Goal: Information Seeking & Learning: Learn about a topic

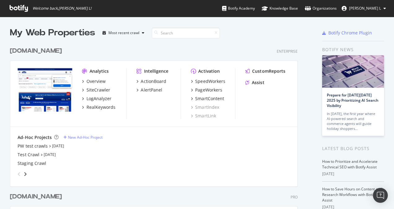
scroll to position [204, 384]
click at [103, 104] on div "RealKeywords" at bounding box center [100, 107] width 29 height 6
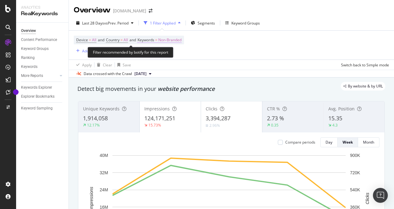
click at [176, 39] on span "Non-Branded" at bounding box center [169, 40] width 23 height 9
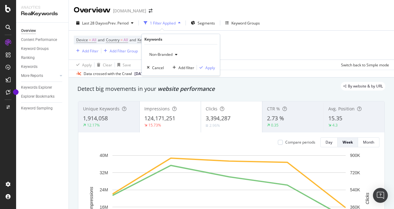
click at [170, 54] on span "Non-Branded" at bounding box center [160, 54] width 26 height 5
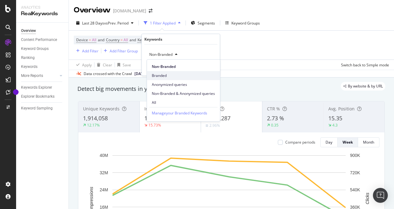
click at [162, 74] on span "Branded" at bounding box center [183, 76] width 63 height 6
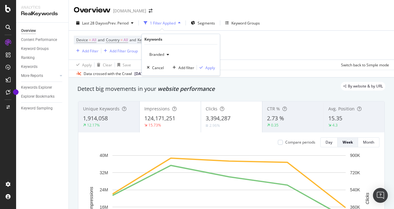
click at [216, 66] on div "Branded Cancel Add filter Apply" at bounding box center [181, 60] width 78 height 31
click at [208, 68] on div "Apply" at bounding box center [210, 67] width 10 height 5
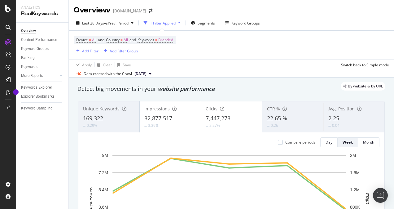
click at [90, 51] on div "Add Filter" at bounding box center [90, 50] width 16 height 5
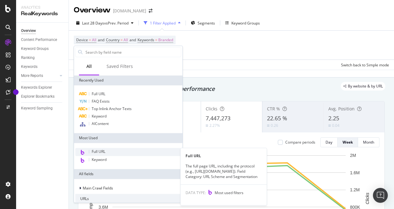
click at [102, 152] on span "Full URL" at bounding box center [99, 151] width 14 height 5
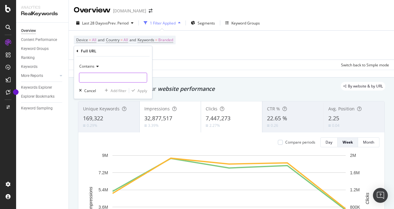
click at [97, 76] on input "text" at bounding box center [113, 77] width 68 height 10
paste input "/store/"
type input "/store/"
click at [142, 89] on div "Apply" at bounding box center [143, 90] width 10 height 5
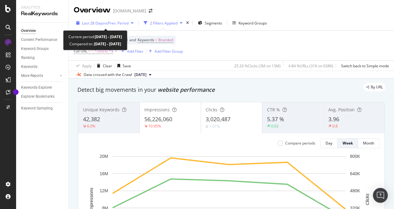
click at [108, 22] on span "vs Prev. Period" at bounding box center [116, 22] width 24 height 5
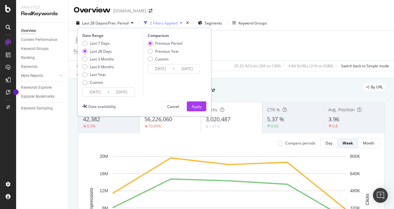
click at [101, 93] on input "[DATE]" at bounding box center [95, 92] width 25 height 9
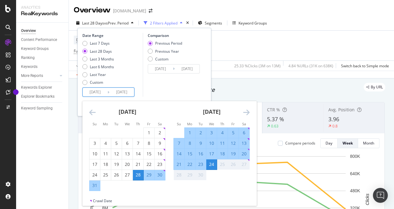
click at [95, 111] on icon "Move backward to switch to the previous month." at bounding box center [92, 111] width 7 height 7
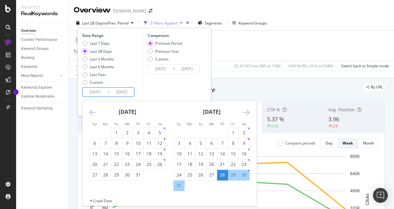
click at [95, 111] on icon "Move backward to switch to the previous month." at bounding box center [92, 111] width 7 height 7
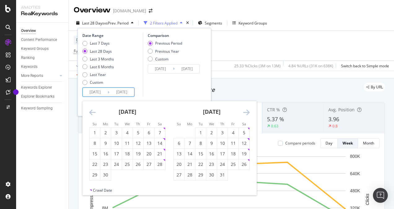
click at [95, 111] on icon "Move backward to switch to the previous month." at bounding box center [92, 111] width 7 height 7
click at [159, 133] on div "1" at bounding box center [160, 132] width 11 height 6
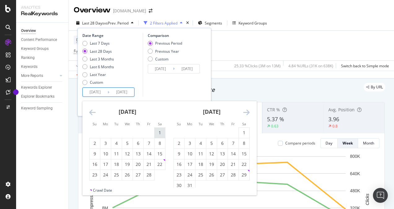
type input "[DATE]"
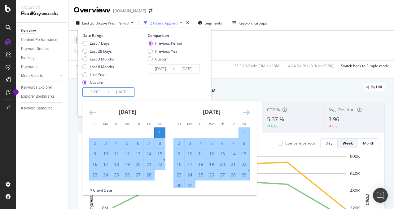
click at [149, 142] on div "7" at bounding box center [149, 143] width 11 height 6
type input "[DATE]"
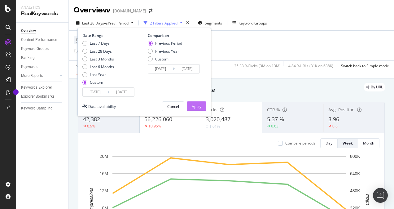
click at [193, 107] on div "Apply" at bounding box center [197, 106] width 10 height 5
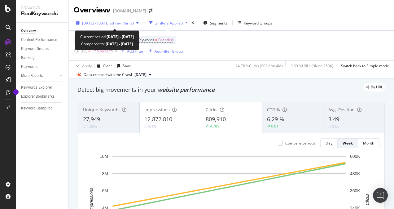
click at [103, 23] on span "[DATE] - [DATE]" at bounding box center [95, 22] width 27 height 5
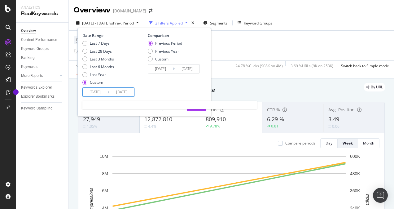
click at [94, 92] on input "[DATE]" at bounding box center [95, 92] width 25 height 9
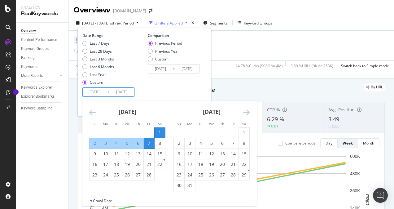
click at [246, 113] on icon "Move forward to switch to the next month." at bounding box center [246, 111] width 7 height 7
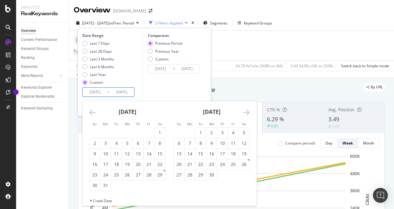
click at [246, 113] on icon "Move forward to switch to the next month." at bounding box center [246, 111] width 7 height 7
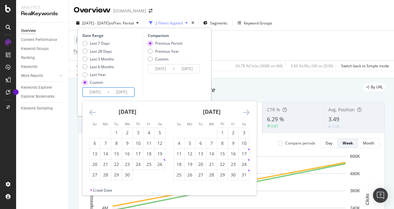
click at [246, 113] on icon "Move forward to switch to the next month." at bounding box center [246, 111] width 7 height 7
click at [245, 164] on div "26" at bounding box center [244, 164] width 11 height 6
type input "[DATE]"
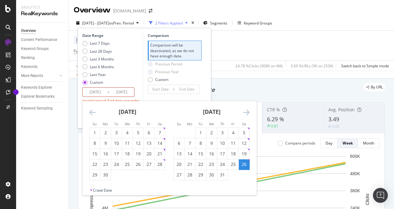
click at [247, 111] on icon "Move forward to switch to the next month." at bounding box center [246, 111] width 7 height 7
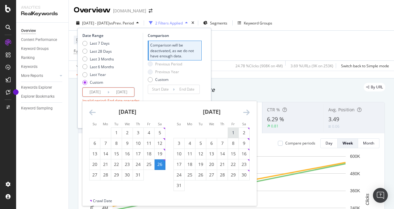
click at [236, 133] on div "1" at bounding box center [233, 132] width 11 height 6
type input "[DATE]"
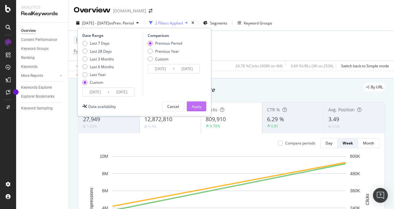
click at [199, 106] on div "Apply" at bounding box center [197, 106] width 10 height 5
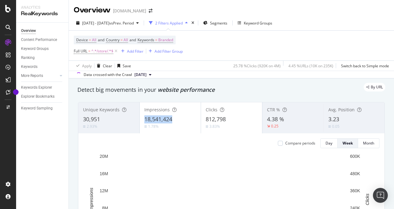
copy span "18,541,424"
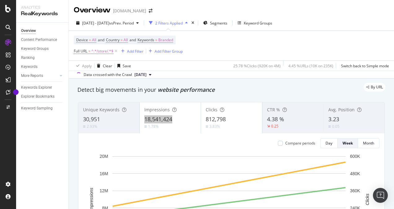
drag, startPoint x: 144, startPoint y: 119, endPoint x: 175, endPoint y: 119, distance: 31.3
click at [175, 119] on div "18,541,424" at bounding box center [170, 119] width 52 height 8
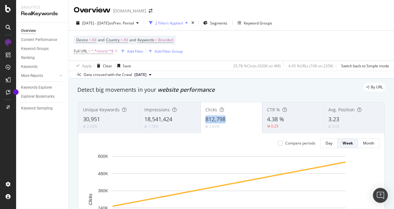
copy span "812,798"
drag, startPoint x: 202, startPoint y: 120, endPoint x: 225, endPoint y: 120, distance: 23.5
click at [225, 120] on div "Clicks 812,798 3.83%" at bounding box center [231, 118] width 61 height 28
copy span "4.38 %"
drag, startPoint x: 265, startPoint y: 119, endPoint x: 286, endPoint y: 120, distance: 20.5
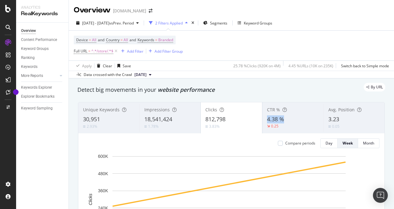
click at [286, 120] on div "CTR % 4.38 % 0.25" at bounding box center [292, 118] width 61 height 28
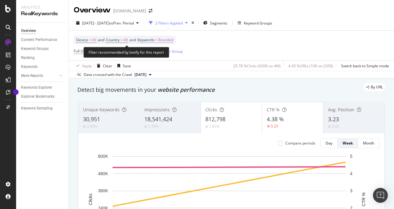
click at [171, 38] on span "Branded" at bounding box center [165, 40] width 15 height 9
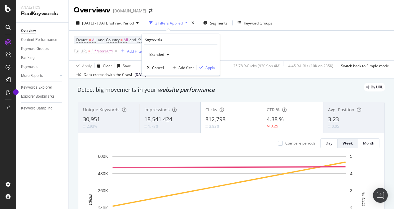
click at [167, 54] on icon "button" at bounding box center [168, 55] width 2 height 4
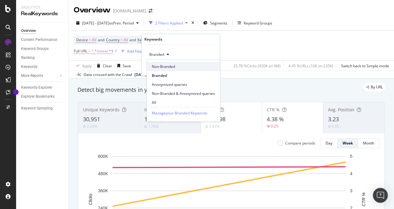
click at [166, 65] on span "Non-Branded" at bounding box center [183, 67] width 63 height 6
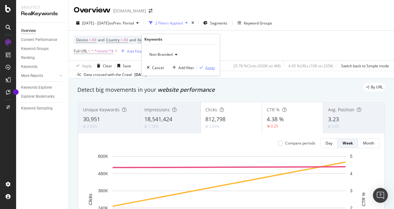
click at [205, 66] on div "button" at bounding box center [201, 68] width 8 height 4
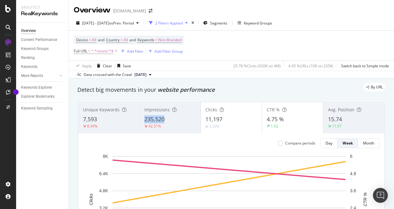
copy span "235,520"
drag, startPoint x: 140, startPoint y: 117, endPoint x: 167, endPoint y: 120, distance: 27.1
click at [167, 120] on div "Impressions 235,520 42.51%" at bounding box center [169, 118] width 61 height 28
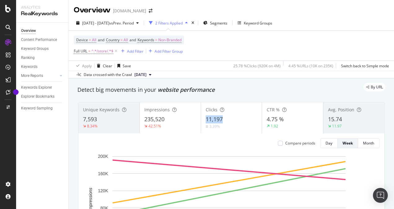
copy span "11,197"
drag, startPoint x: 202, startPoint y: 120, endPoint x: 226, endPoint y: 120, distance: 23.8
click at [226, 120] on div "Clicks 11,197 3.39%" at bounding box center [231, 118] width 61 height 28
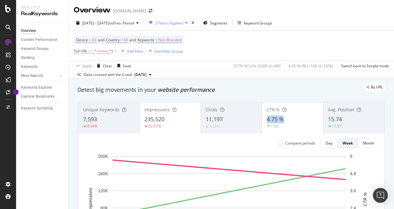
copy span "4.75 %"
drag, startPoint x: 263, startPoint y: 119, endPoint x: 282, endPoint y: 119, distance: 18.3
click at [282, 119] on div "CTR % 4.75 % 1.92" at bounding box center [292, 118] width 61 height 28
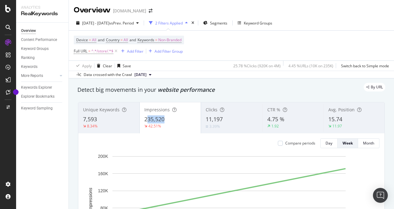
drag, startPoint x: 145, startPoint y: 118, endPoint x: 180, endPoint y: 118, distance: 34.7
click at [180, 118] on div "235,520" at bounding box center [170, 119] width 52 height 8
drag, startPoint x: 180, startPoint y: 118, endPoint x: 176, endPoint y: 118, distance: 3.7
click at [176, 118] on div "Unique Keywords 7,593 8.34% Impressions 235,520 42.51% Clicks 11,197 3.39% CTR …" at bounding box center [231, 117] width 306 height 31
drag, startPoint x: 176, startPoint y: 118, endPoint x: 265, endPoint y: 82, distance: 95.9
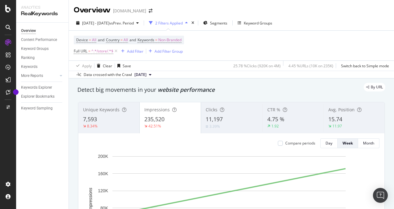
copy span "235,520"
drag, startPoint x: 142, startPoint y: 120, endPoint x: 164, endPoint y: 120, distance: 22.3
click at [164, 120] on div "Impressions 235,520 42.51%" at bounding box center [170, 118] width 61 height 28
copy span "11,197"
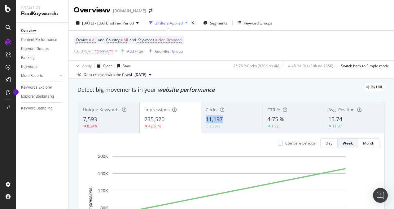
drag, startPoint x: 202, startPoint y: 118, endPoint x: 227, endPoint y: 119, distance: 25.1
click at [227, 119] on div "Clicks 11,197 3.39%" at bounding box center [231, 118] width 61 height 28
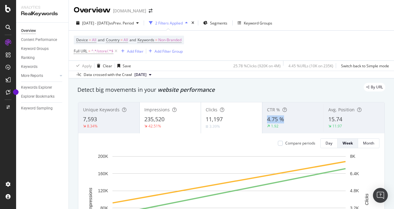
copy span "4.75 %"
drag, startPoint x: 264, startPoint y: 120, endPoint x: 281, endPoint y: 120, distance: 17.7
click at [281, 120] on div "CTR % 4.75 % 1.92" at bounding box center [292, 118] width 61 height 28
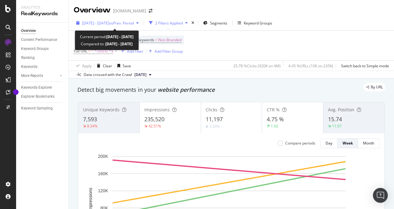
click at [134, 24] on span "vs Prev. Period" at bounding box center [121, 22] width 24 height 5
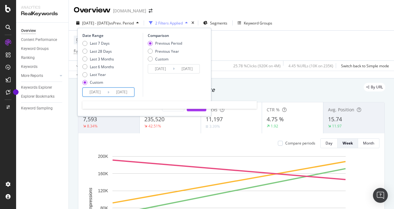
click at [91, 92] on input "[DATE]" at bounding box center [95, 92] width 25 height 9
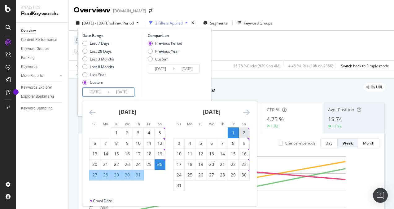
click at [243, 134] on div "2" at bounding box center [244, 132] width 11 height 6
type input "[DATE]"
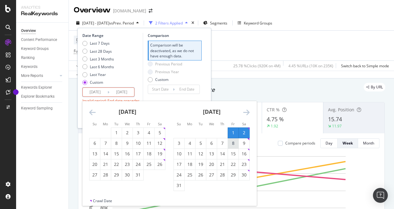
click at [232, 144] on div "8" at bounding box center [233, 143] width 11 height 6
type input "[DATE]"
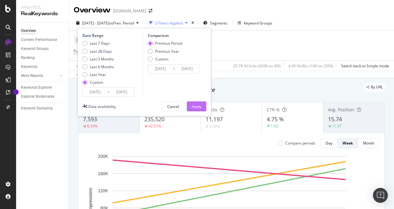
click at [196, 102] on div "Apply" at bounding box center [197, 106] width 10 height 9
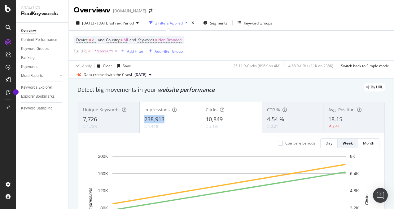
copy span "238,913"
drag, startPoint x: 140, startPoint y: 116, endPoint x: 164, endPoint y: 117, distance: 24.2
click at [164, 117] on div "Impressions 238,913 1.44%" at bounding box center [170, 118] width 61 height 28
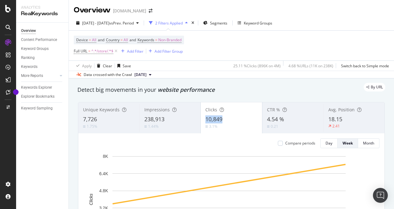
drag, startPoint x: 201, startPoint y: 119, endPoint x: 224, endPoint y: 119, distance: 22.9
click at [224, 119] on div "Clicks 10,849 3.1%" at bounding box center [231, 118] width 61 height 28
drag, startPoint x: 264, startPoint y: 120, endPoint x: 286, endPoint y: 120, distance: 21.7
click at [286, 120] on div "4.54 %" at bounding box center [293, 119] width 52 height 8
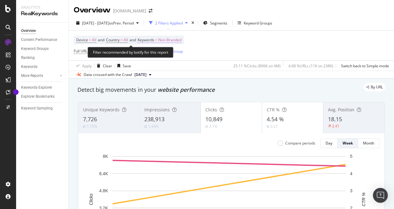
click at [171, 38] on span "Non-Branded" at bounding box center [169, 40] width 23 height 9
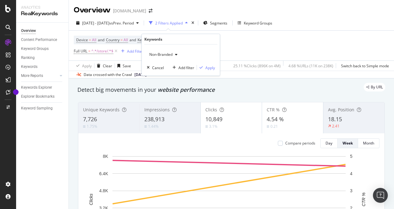
click at [158, 53] on span "Non-Branded" at bounding box center [160, 54] width 26 height 5
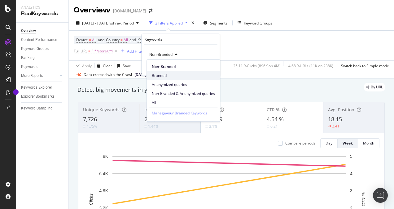
click at [161, 72] on div "Branded" at bounding box center [183, 75] width 73 height 9
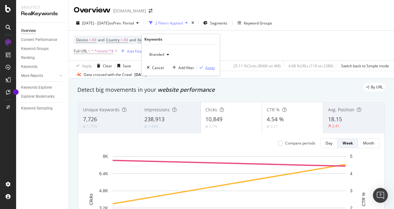
click at [207, 67] on div "Apply" at bounding box center [210, 67] width 10 height 5
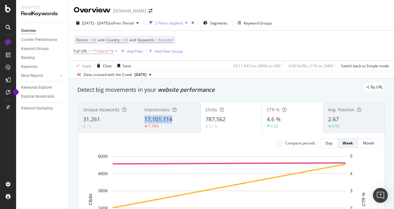
drag, startPoint x: 141, startPoint y: 120, endPoint x: 174, endPoint y: 122, distance: 32.9
click at [174, 122] on div "Impressions 17,101,114 7.76%" at bounding box center [169, 118] width 61 height 28
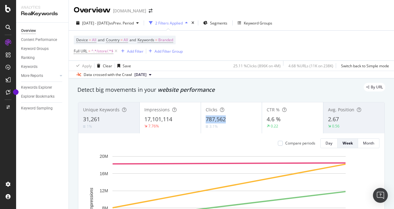
drag, startPoint x: 202, startPoint y: 120, endPoint x: 225, endPoint y: 120, distance: 23.2
click at [225, 120] on div "Clicks 787,562 3.1%" at bounding box center [231, 118] width 61 height 28
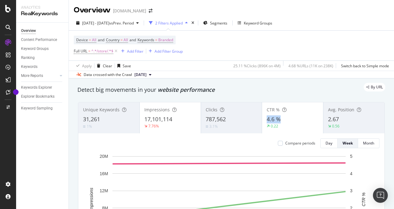
drag, startPoint x: 261, startPoint y: 122, endPoint x: 278, endPoint y: 122, distance: 17.0
click at [278, 122] on div "CTR % 4.6 % 0.22" at bounding box center [292, 118] width 61 height 28
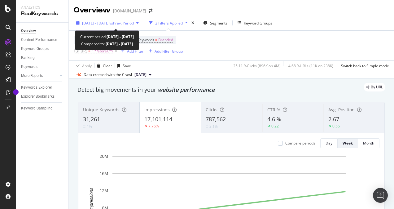
click at [109, 22] on span "[DATE] - [DATE]" at bounding box center [95, 22] width 27 height 5
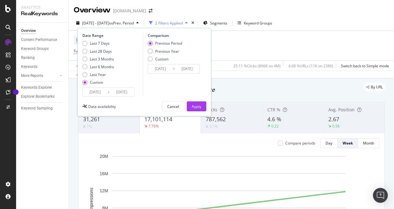
click at [94, 90] on input "[DATE]" at bounding box center [95, 92] width 25 height 9
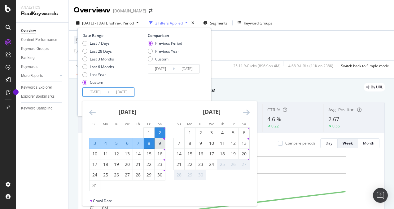
click at [158, 142] on div "9" at bounding box center [160, 143] width 11 height 6
type input "[DATE]"
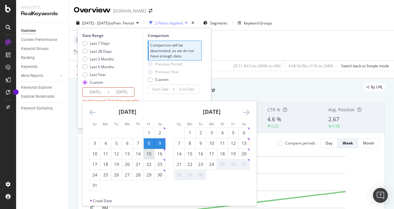
click at [152, 153] on div "15" at bounding box center [149, 154] width 11 height 6
type input "[DATE]"
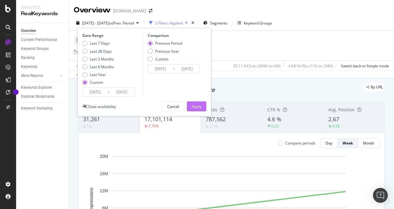
click at [197, 104] on div "Apply" at bounding box center [197, 106] width 10 height 5
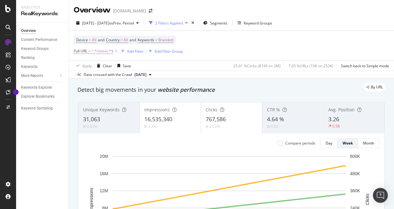
click at [65, 139] on div "Overview Content Performance Keyword Groups Ranking Keywords More Reports Count…" at bounding box center [42, 116] width 52 height 186
click at [53, 153] on div "Overview Content Performance Keyword Groups Ranking Keywords More Reports Count…" at bounding box center [42, 116] width 52 height 186
drag, startPoint x: 139, startPoint y: 121, endPoint x: 171, endPoint y: 118, distance: 32.3
click at [171, 118] on div "Impressions 16,535,340 3.3%" at bounding box center [170, 118] width 61 height 28
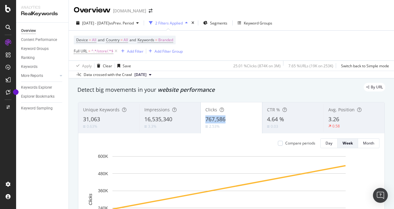
drag, startPoint x: 199, startPoint y: 118, endPoint x: 227, endPoint y: 120, distance: 27.7
click at [227, 120] on div "Clicks 767,586 2.53%" at bounding box center [231, 118] width 61 height 28
drag, startPoint x: 262, startPoint y: 119, endPoint x: 282, endPoint y: 119, distance: 19.8
click at [282, 119] on div "CTR % 4.64 % 0.03" at bounding box center [292, 118] width 61 height 28
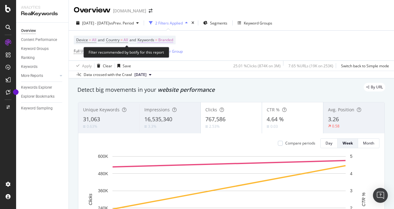
click at [173, 39] on span "Branded" at bounding box center [165, 40] width 15 height 9
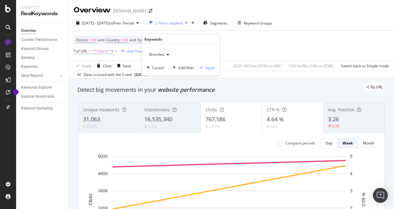
click at [164, 53] on div "button" at bounding box center [167, 55] width 7 height 4
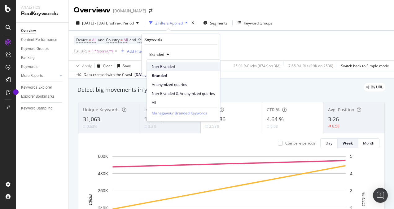
click at [165, 66] on span "Non-Branded" at bounding box center [183, 67] width 63 height 6
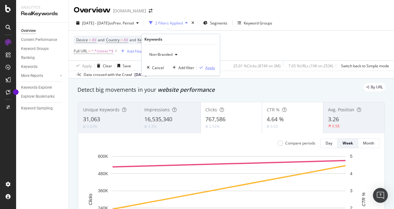
click at [205, 67] on div "button" at bounding box center [201, 68] width 8 height 4
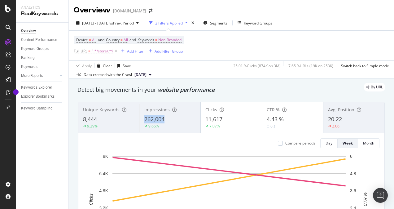
drag, startPoint x: 141, startPoint y: 119, endPoint x: 169, endPoint y: 116, distance: 28.4
click at [169, 116] on div "Impressions 262,004 9.66%" at bounding box center [169, 118] width 61 height 28
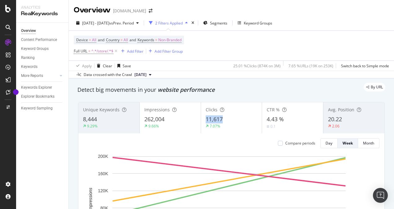
drag, startPoint x: 203, startPoint y: 120, endPoint x: 225, endPoint y: 120, distance: 21.4
click at [225, 120] on div "11,617" at bounding box center [232, 119] width 52 height 8
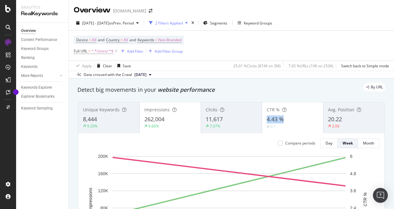
drag, startPoint x: 266, startPoint y: 119, endPoint x: 282, endPoint y: 121, distance: 16.2
click at [282, 121] on div "CTR % 4.43 % 0.1" at bounding box center [292, 118] width 61 height 28
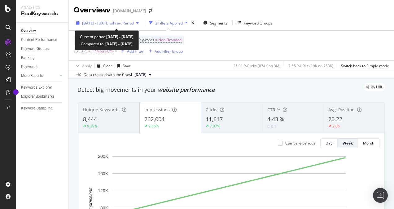
click at [128, 24] on span "vs Prev. Period" at bounding box center [121, 22] width 24 height 5
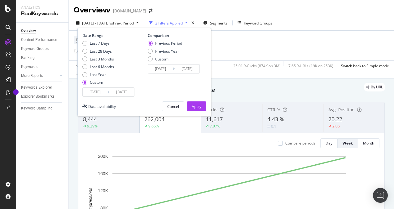
click at [98, 92] on input "[DATE]" at bounding box center [95, 92] width 25 height 9
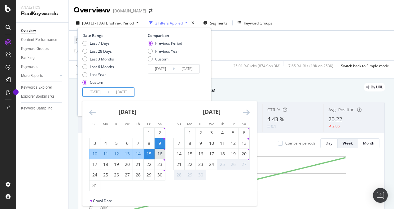
click at [162, 152] on div "16" at bounding box center [160, 154] width 11 height 6
type input "[DATE]"
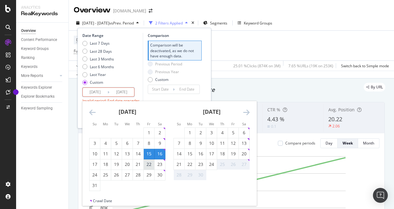
click at [150, 166] on div "22" at bounding box center [149, 164] width 11 height 6
type input "[DATE]"
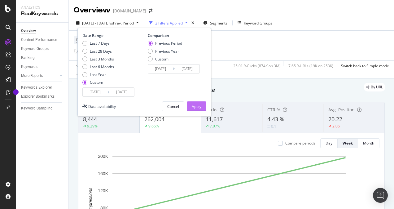
click at [199, 107] on div "Apply" at bounding box center [197, 106] width 10 height 5
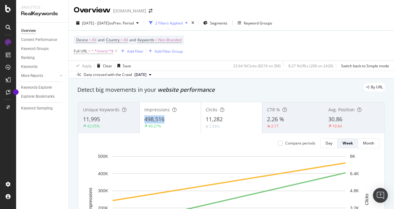
drag, startPoint x: 142, startPoint y: 118, endPoint x: 166, endPoint y: 122, distance: 23.5
click at [166, 122] on div "Impressions 498,516 90.27%" at bounding box center [170, 118] width 61 height 28
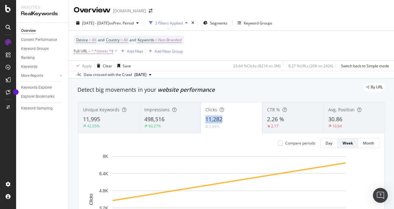
drag, startPoint x: 203, startPoint y: 119, endPoint x: 222, endPoint y: 122, distance: 19.4
click at [222, 122] on div "Clicks 11,282 2.88%" at bounding box center [231, 118] width 61 height 28
drag, startPoint x: 263, startPoint y: 119, endPoint x: 286, endPoint y: 120, distance: 23.6
click at [286, 120] on div "CTR % 2.26 % 2.17" at bounding box center [292, 118] width 61 height 28
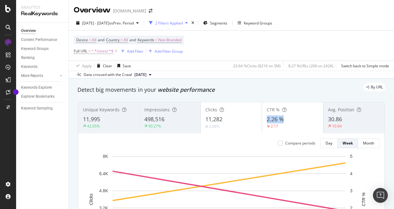
drag, startPoint x: 266, startPoint y: 120, endPoint x: 286, endPoint y: 123, distance: 20.3
click at [286, 123] on div "2.26 %" at bounding box center [293, 119] width 52 height 8
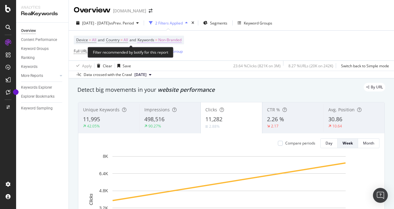
click at [181, 42] on span "Non-Branded" at bounding box center [169, 40] width 23 height 9
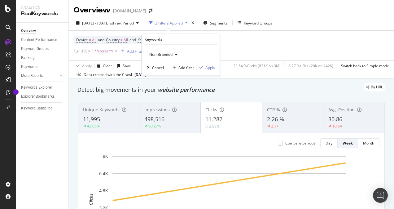
click at [171, 54] on span "Non-Branded" at bounding box center [160, 54] width 26 height 5
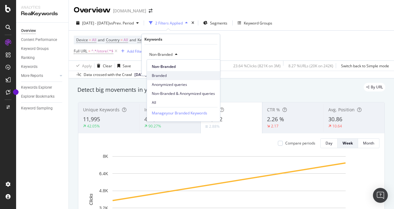
click at [164, 76] on span "Branded" at bounding box center [183, 76] width 63 height 6
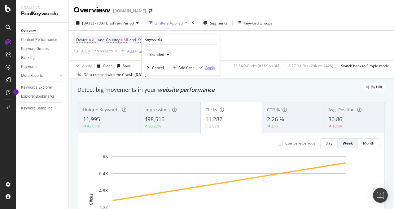
click at [211, 70] on div "Apply" at bounding box center [210, 67] width 10 height 5
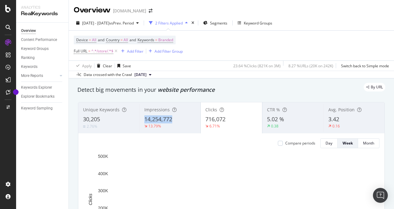
drag, startPoint x: 141, startPoint y: 118, endPoint x: 179, endPoint y: 117, distance: 37.5
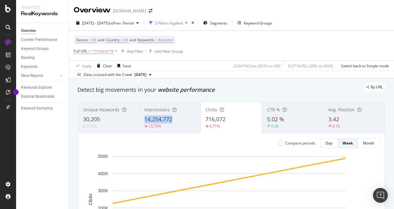
click at [179, 117] on div "Impressions 14,254,772 13.79%" at bounding box center [169, 118] width 61 height 28
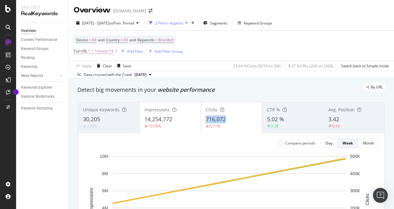
drag, startPoint x: 202, startPoint y: 120, endPoint x: 225, endPoint y: 120, distance: 23.8
click at [225, 120] on div "Clicks 716,072 6.71%" at bounding box center [231, 118] width 61 height 28
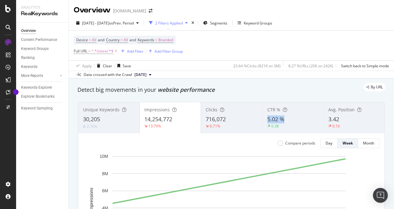
drag, startPoint x: 264, startPoint y: 120, endPoint x: 285, endPoint y: 120, distance: 20.4
click at [285, 120] on div "5.02 %" at bounding box center [292, 119] width 51 height 8
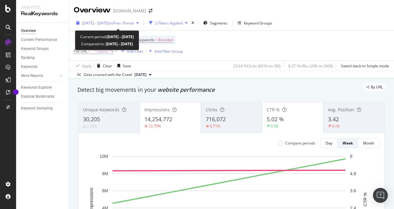
click at [109, 24] on span "[DATE] - [DATE]" at bounding box center [95, 22] width 27 height 5
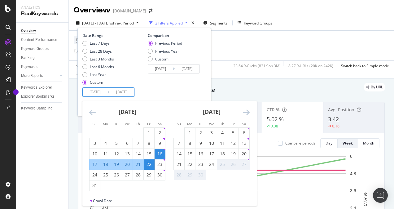
click at [114, 91] on input "[DATE]" at bounding box center [121, 92] width 25 height 9
click at [161, 163] on div "23" at bounding box center [160, 164] width 11 height 6
type input "[DATE]"
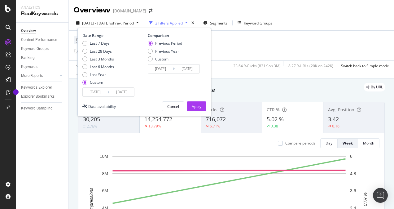
click at [116, 95] on input "[DATE]" at bounding box center [121, 92] width 25 height 9
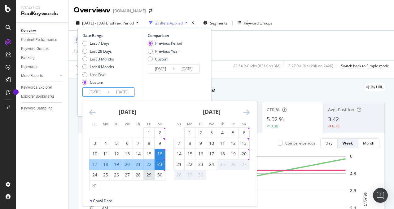
click at [151, 173] on div "29" at bounding box center [149, 175] width 11 height 6
type input "[DATE]"
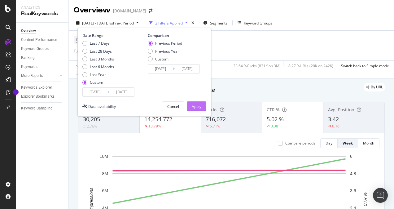
click at [198, 106] on div "Apply" at bounding box center [197, 106] width 10 height 5
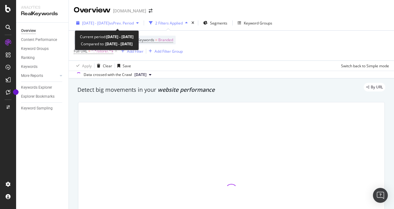
click at [109, 25] on span "[DATE] - [DATE]" at bounding box center [95, 22] width 27 height 5
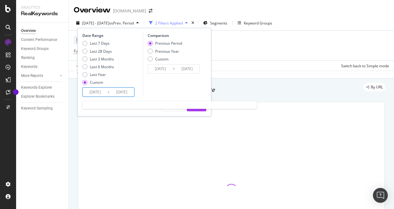
click at [96, 94] on input "[DATE]" at bounding box center [95, 92] width 25 height 9
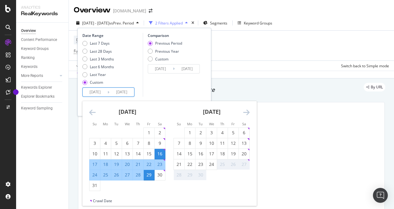
click at [162, 164] on div "23" at bounding box center [160, 164] width 11 height 6
type input "[DATE]"
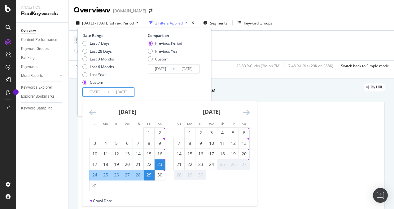
click at [151, 174] on div "29" at bounding box center [149, 175] width 11 height 6
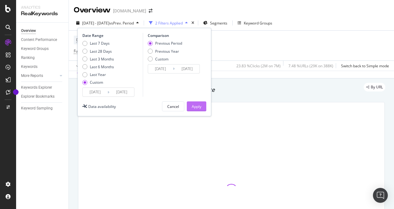
click at [197, 106] on div "Apply" at bounding box center [197, 106] width 10 height 5
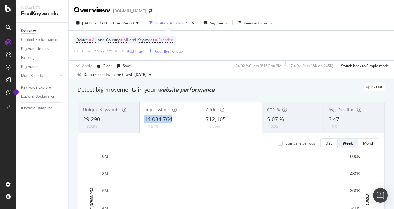
drag, startPoint x: 141, startPoint y: 120, endPoint x: 171, endPoint y: 122, distance: 30.1
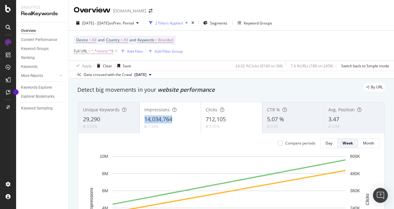
click at [171, 122] on div "Impressions 14,034,764 1.54%" at bounding box center [170, 118] width 61 height 28
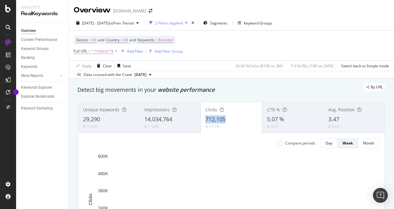
drag, startPoint x: 202, startPoint y: 118, endPoint x: 225, endPoint y: 120, distance: 23.4
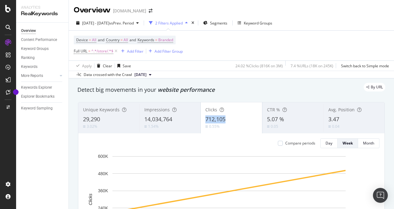
click at [225, 120] on div "Clicks 712,105 0.55%" at bounding box center [231, 118] width 61 height 28
drag, startPoint x: 263, startPoint y: 121, endPoint x: 282, endPoint y: 120, distance: 18.9
click at [282, 120] on div "CTR % 5.07 % 0.05" at bounding box center [292, 118] width 61 height 28
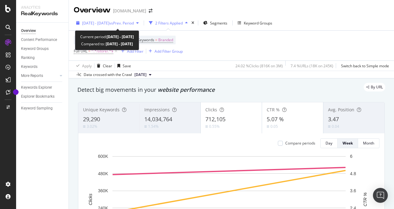
click at [118, 20] on div "[DATE] - [DATE] vs Prev. Period" at bounding box center [108, 22] width 68 height 9
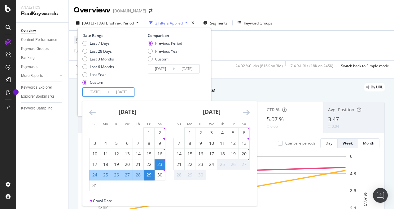
click at [97, 92] on input "[DATE]" at bounding box center [95, 92] width 25 height 9
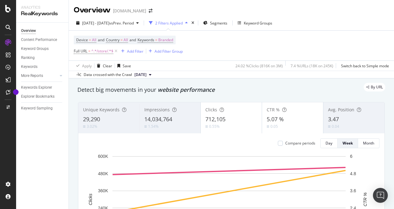
click at [214, 52] on div "Device = All and Country = All and Keywords = Branded Full URL = ^.*/store/.*$ …" at bounding box center [231, 46] width 315 height 30
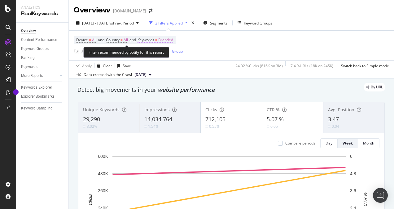
click at [164, 38] on span "Branded" at bounding box center [165, 40] width 15 height 9
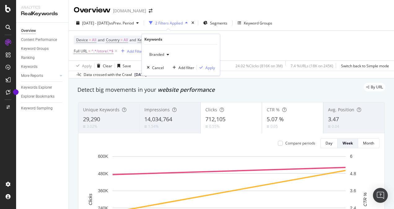
click at [158, 55] on span "Branded" at bounding box center [155, 54] width 17 height 5
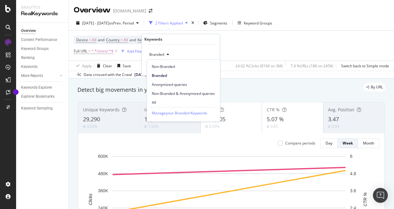
click at [164, 69] on span "Non-Branded" at bounding box center [183, 67] width 63 height 6
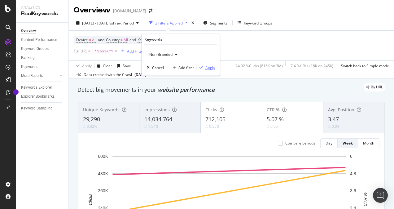
click at [208, 69] on div "Apply" at bounding box center [210, 67] width 10 height 5
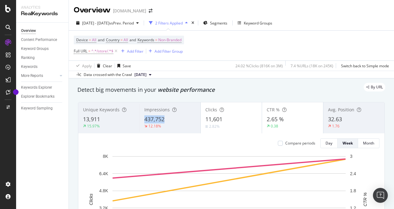
drag, startPoint x: 139, startPoint y: 118, endPoint x: 165, endPoint y: 119, distance: 26.7
click at [165, 119] on div "Impressions 437,752 12.18%" at bounding box center [169, 118] width 61 height 28
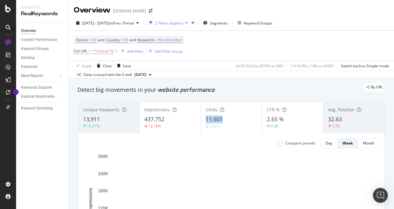
drag, startPoint x: 203, startPoint y: 119, endPoint x: 226, endPoint y: 121, distance: 23.9
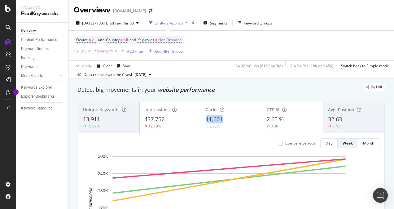
click at [226, 121] on div "Clicks 11,601 2.82%" at bounding box center [231, 118] width 61 height 28
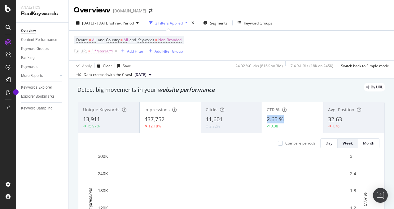
drag, startPoint x: 265, startPoint y: 121, endPoint x: 242, endPoint y: 69, distance: 56.4
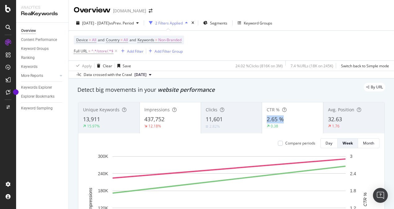
click at [282, 121] on div "2.65 %" at bounding box center [293, 119] width 52 height 8
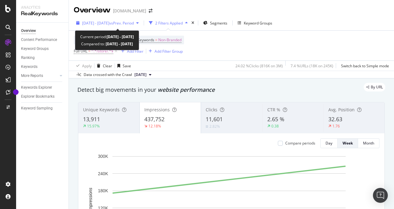
click at [128, 22] on span "vs Prev. Period" at bounding box center [121, 22] width 24 height 5
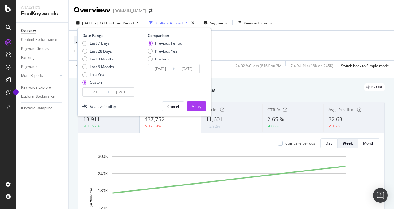
click at [91, 91] on input "[DATE]" at bounding box center [95, 92] width 25 height 9
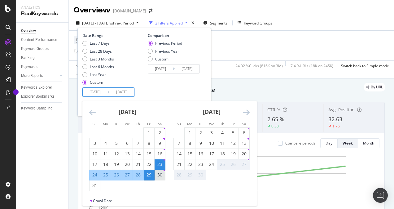
click at [161, 175] on div "30" at bounding box center [160, 175] width 11 height 6
type input "[DATE]"
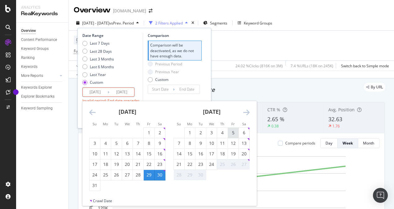
click at [234, 131] on div "5" at bounding box center [233, 132] width 11 height 6
type input "[DATE]"
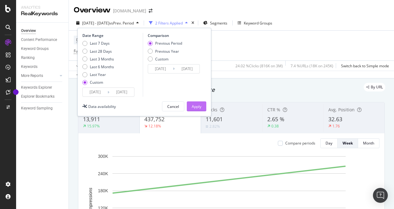
click at [199, 106] on div "Apply" at bounding box center [197, 106] width 10 height 5
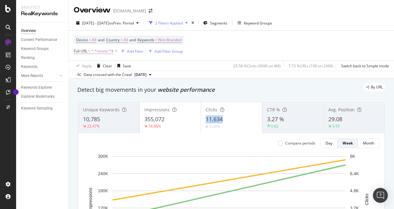
drag, startPoint x: 203, startPoint y: 120, endPoint x: 222, endPoint y: 119, distance: 19.2
click at [222, 119] on div "Clicks 11,634 0.28%" at bounding box center [231, 118] width 61 height 28
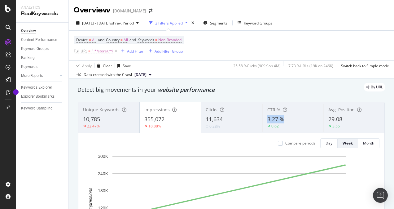
drag, startPoint x: 268, startPoint y: 120, endPoint x: 281, endPoint y: 121, distance: 12.7
click at [281, 121] on div "CTR % 3.27 % 0.62" at bounding box center [292, 118] width 61 height 28
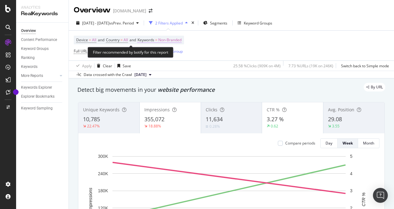
click at [181, 41] on span "Non-Branded" at bounding box center [169, 40] width 23 height 9
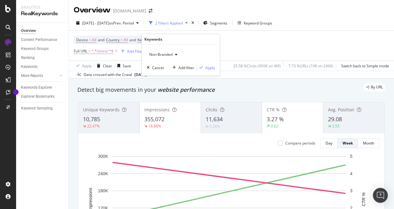
click at [165, 55] on span "Non-Branded" at bounding box center [160, 54] width 26 height 5
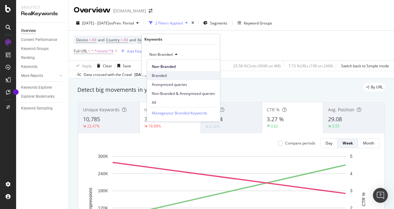
click at [166, 73] on span "Branded" at bounding box center [183, 76] width 63 height 6
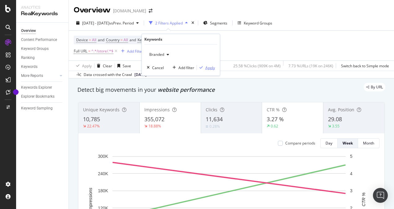
click at [205, 66] on div "Apply" at bounding box center [210, 67] width 10 height 5
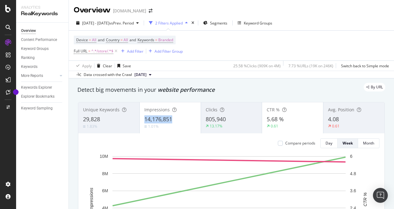
drag, startPoint x: 141, startPoint y: 120, endPoint x: 175, endPoint y: 120, distance: 34.4
click at [175, 120] on div "Impressions 14,176,851 1.01%" at bounding box center [170, 118] width 61 height 28
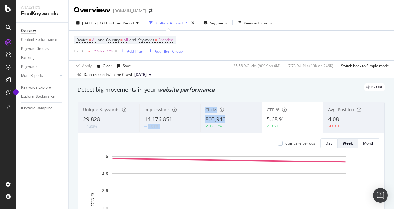
drag, startPoint x: 206, startPoint y: 120, endPoint x: 226, endPoint y: 120, distance: 20.4
click at [226, 120] on div "Unique Keywords 29,828 1.83% Impressions 14,176,851 1.01% Clicks 805,940 13.17%…" at bounding box center [231, 117] width 306 height 31
drag, startPoint x: 226, startPoint y: 120, endPoint x: 295, endPoint y: 85, distance: 77.4
click at [295, 85] on div "By URL" at bounding box center [228, 87] width 314 height 9
click at [309, 83] on div "By URL" at bounding box center [228, 87] width 314 height 9
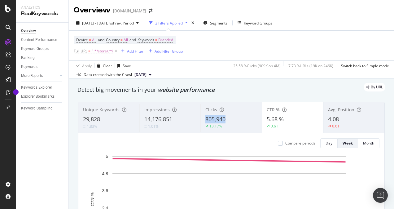
drag, startPoint x: 206, startPoint y: 121, endPoint x: 229, endPoint y: 121, distance: 22.3
click at [229, 121] on div "Clicks 805,940 13.17%" at bounding box center [230, 118] width 61 height 28
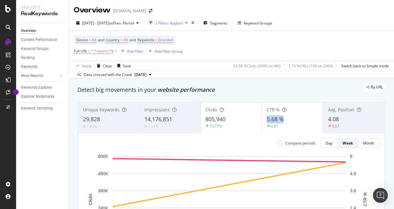
drag, startPoint x: 261, startPoint y: 118, endPoint x: 284, endPoint y: 123, distance: 23.3
click at [284, 123] on div "CTR % 5.68 % 0.61" at bounding box center [292, 118] width 61 height 28
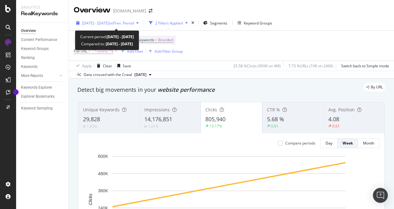
click at [133, 19] on div "[DATE] - [DATE] vs Prev. Period" at bounding box center [108, 22] width 68 height 9
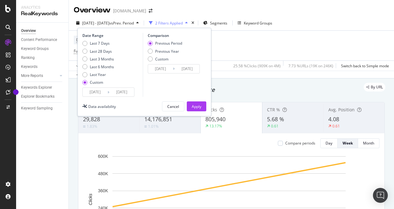
click at [100, 93] on input "[DATE]" at bounding box center [95, 92] width 25 height 9
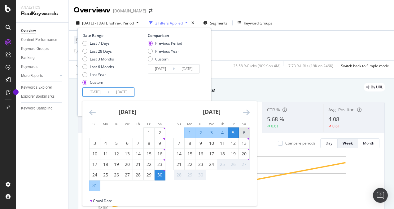
click at [244, 133] on div "6" at bounding box center [244, 132] width 11 height 6
type input "[DATE]"
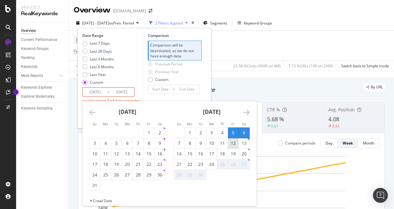
click at [234, 144] on div "12" at bounding box center [233, 143] width 11 height 6
type input "[DATE]"
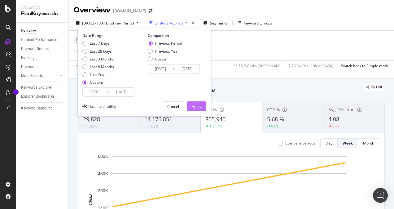
click at [193, 105] on div "Apply" at bounding box center [197, 106] width 10 height 5
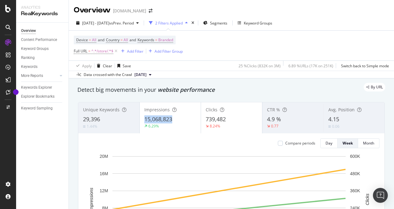
drag, startPoint x: 140, startPoint y: 118, endPoint x: 176, endPoint y: 120, distance: 36.3
click at [176, 120] on div "Impressions 15,068,823 6.29%" at bounding box center [170, 118] width 61 height 28
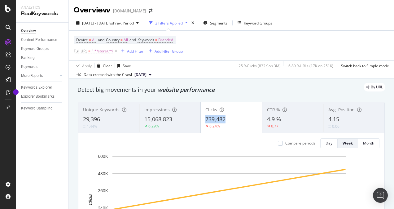
drag, startPoint x: 211, startPoint y: 120, endPoint x: 232, endPoint y: 120, distance: 21.1
click at [232, 120] on div "Clicks 739,482 8.24%" at bounding box center [231, 118] width 61 height 28
drag, startPoint x: 232, startPoint y: 120, endPoint x: 226, endPoint y: 109, distance: 12.8
click at [232, 120] on div "739,482" at bounding box center [231, 119] width 52 height 8
drag, startPoint x: 263, startPoint y: 121, endPoint x: 290, endPoint y: 121, distance: 27.6
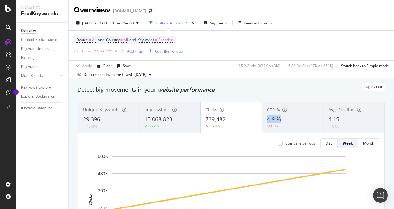
click at [290, 121] on div "CTR % 4.9 % 0.77" at bounding box center [292, 118] width 61 height 28
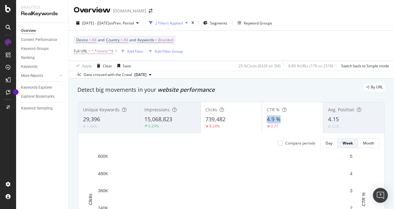
drag, startPoint x: 265, startPoint y: 120, endPoint x: 278, endPoint y: 120, distance: 13.3
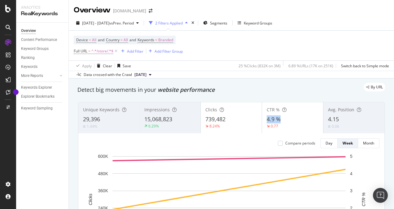
click at [278, 120] on div "CTR % 4.9 % 0.77" at bounding box center [292, 118] width 61 height 28
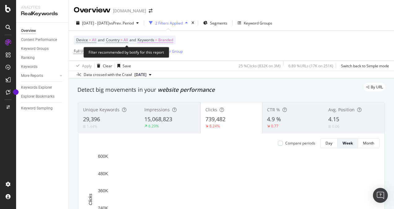
click at [170, 38] on span "Branded" at bounding box center [165, 40] width 15 height 9
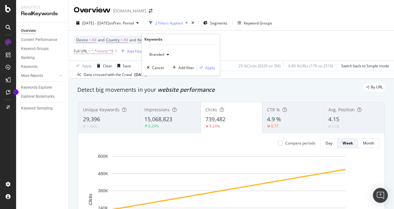
click at [163, 53] on span "Branded" at bounding box center [155, 54] width 17 height 5
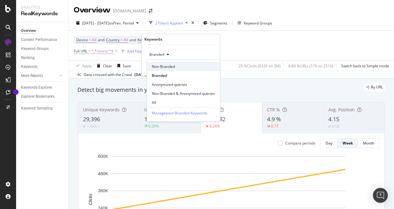
click at [168, 65] on span "Non-Branded" at bounding box center [183, 67] width 63 height 6
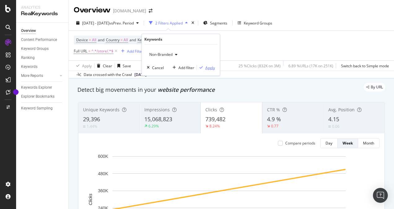
click at [209, 68] on div "Apply" at bounding box center [210, 67] width 10 height 5
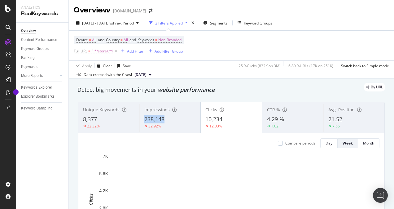
drag, startPoint x: 142, startPoint y: 119, endPoint x: 167, endPoint y: 120, distance: 24.8
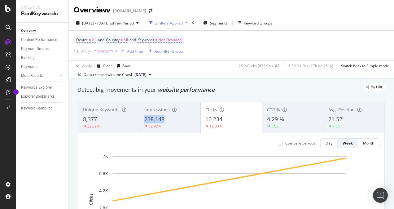
click at [167, 120] on div "Impressions 238,148 32.92%" at bounding box center [169, 118] width 61 height 28
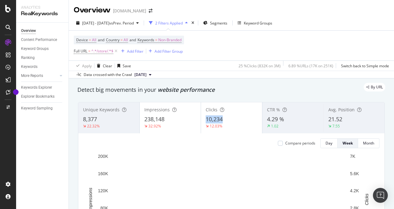
drag, startPoint x: 199, startPoint y: 120, endPoint x: 223, endPoint y: 121, distance: 23.6
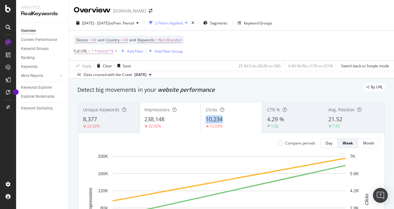
click at [223, 121] on div "Clicks 10,234 12.03%" at bounding box center [231, 118] width 61 height 28
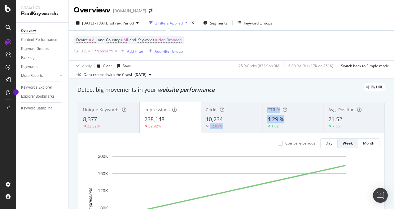
drag, startPoint x: 259, startPoint y: 121, endPoint x: 283, endPoint y: 120, distance: 23.9
click at [283, 120] on div "Unique Keywords 8,377 22.32% Impressions 238,148 32.92% Clicks 10,234 12.03% CT…" at bounding box center [231, 117] width 306 height 31
drag, startPoint x: 283, startPoint y: 120, endPoint x: 272, endPoint y: 92, distance: 30.3
click at [272, 92] on div "Detect big movements in your website performance" at bounding box center [231, 90] width 308 height 8
drag, startPoint x: 264, startPoint y: 118, endPoint x: 281, endPoint y: 121, distance: 17.6
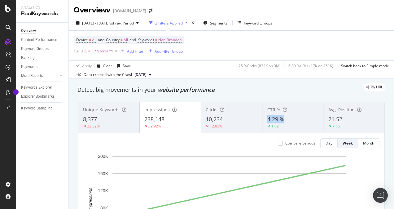
click at [281, 121] on div "4.29 %" at bounding box center [292, 119] width 51 height 8
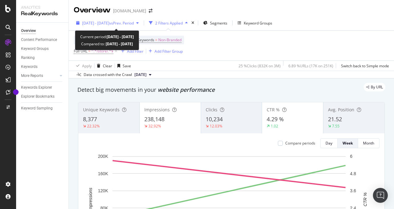
click at [127, 23] on span "vs Prev. Period" at bounding box center [121, 22] width 24 height 5
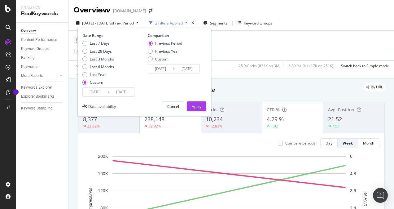
click at [97, 90] on input "[DATE]" at bounding box center [95, 92] width 25 height 9
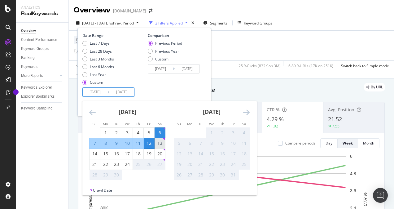
click at [161, 145] on div "13" at bounding box center [160, 143] width 11 height 6
type input "[DATE]"
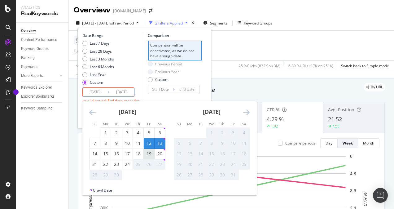
click at [152, 152] on div "19" at bounding box center [149, 154] width 11 height 6
type input "[DATE]"
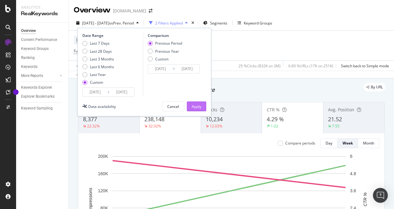
click at [197, 107] on div "Apply" at bounding box center [197, 106] width 10 height 5
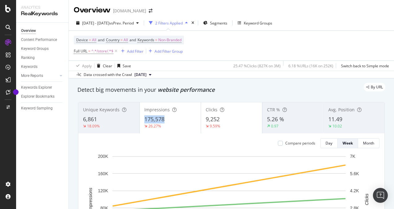
drag, startPoint x: 141, startPoint y: 118, endPoint x: 169, endPoint y: 119, distance: 27.9
click at [169, 119] on div "Impressions 175,578 26.27%" at bounding box center [170, 118] width 61 height 28
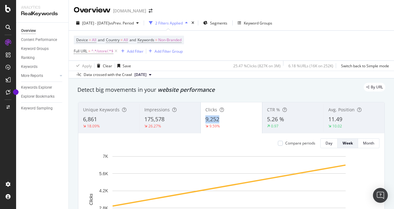
drag, startPoint x: 203, startPoint y: 120, endPoint x: 221, endPoint y: 120, distance: 17.3
click at [221, 120] on div "9,252" at bounding box center [231, 119] width 52 height 8
drag, startPoint x: 263, startPoint y: 120, endPoint x: 281, endPoint y: 120, distance: 18.0
click at [281, 120] on div "CTR % 5.26 % 0.97" at bounding box center [292, 118] width 61 height 28
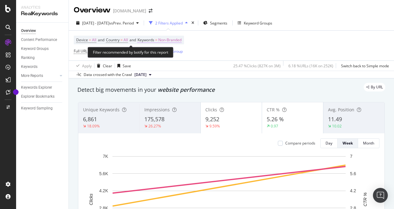
click at [170, 39] on span "Non-Branded" at bounding box center [169, 40] width 23 height 9
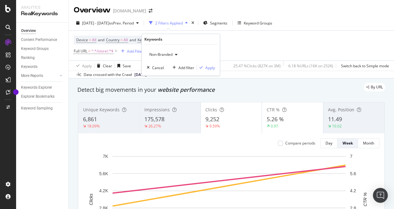
click at [165, 53] on span "Non-Branded" at bounding box center [160, 54] width 26 height 5
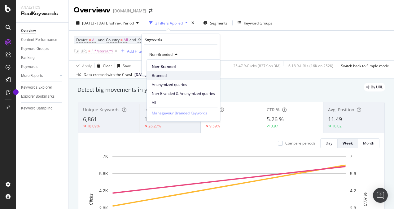
click at [159, 75] on span "Branded" at bounding box center [183, 76] width 63 height 6
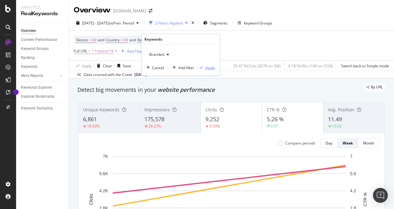
click at [206, 68] on div "Apply" at bounding box center [210, 67] width 10 height 5
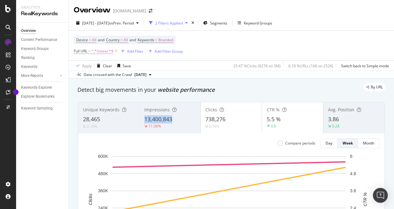
drag, startPoint x: 141, startPoint y: 119, endPoint x: 171, endPoint y: 120, distance: 30.1
click at [171, 120] on div "Impressions 13,400,843 11.06%" at bounding box center [169, 118] width 61 height 28
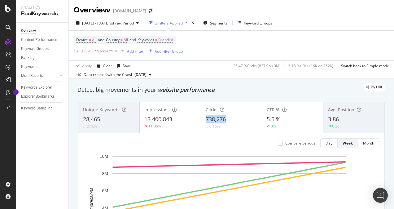
drag, startPoint x: 203, startPoint y: 117, endPoint x: 230, endPoint y: 119, distance: 27.0
click at [230, 119] on div "Clicks 738,276 0.16%" at bounding box center [231, 118] width 61 height 28
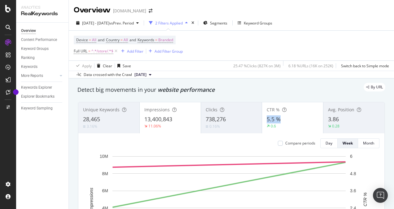
drag, startPoint x: 263, startPoint y: 118, endPoint x: 281, endPoint y: 122, distance: 18.3
click at [281, 122] on div "CTR % 5.5 % 0.6" at bounding box center [292, 118] width 61 height 28
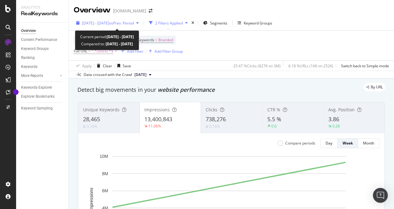
click at [130, 21] on span "vs Prev. Period" at bounding box center [121, 22] width 24 height 5
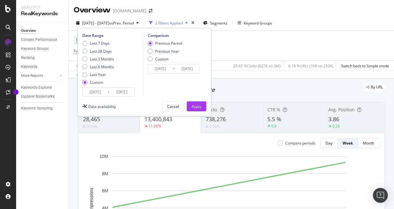
click at [100, 93] on input "[DATE]" at bounding box center [95, 92] width 25 height 9
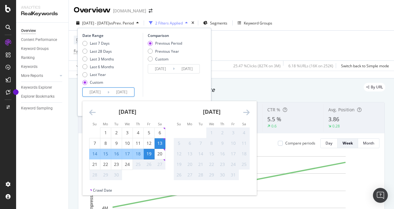
click at [92, 114] on icon "Move backward to switch to the previous month." at bounding box center [92, 111] width 7 height 7
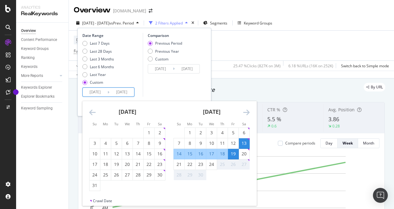
click at [92, 114] on icon "Move backward to switch to the previous month." at bounding box center [92, 111] width 7 height 7
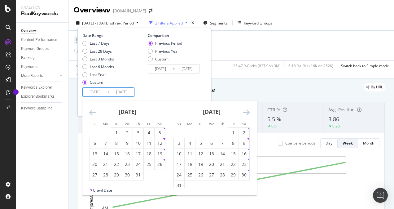
click at [92, 114] on icon "Move backward to switch to the previous month." at bounding box center [92, 111] width 7 height 7
click at [85, 75] on div "Last Year" at bounding box center [84, 74] width 5 height 5
type input "[DATE]"
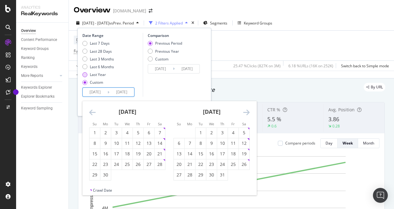
type input "[DATE]"
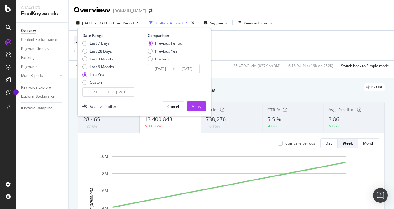
click at [89, 92] on input "[DATE]" at bounding box center [95, 92] width 25 height 9
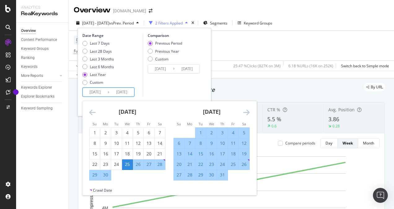
click at [95, 113] on icon "Move backward to switch to the previous month." at bounding box center [92, 111] width 7 height 7
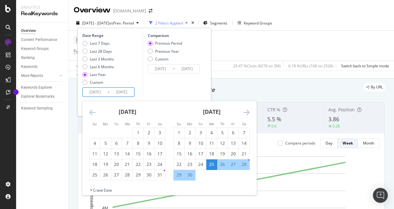
click at [95, 113] on icon "Move backward to switch to the previous month." at bounding box center [92, 111] width 7 height 7
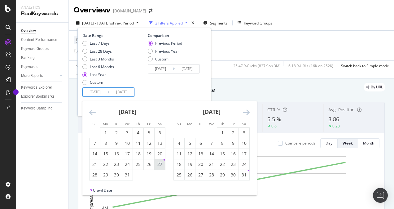
click at [159, 166] on div "27" at bounding box center [160, 164] width 11 height 6
type input "[DATE]"
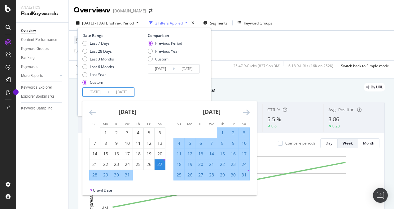
click at [233, 132] on div "2" at bounding box center [233, 132] width 11 height 6
type input "[DATE]"
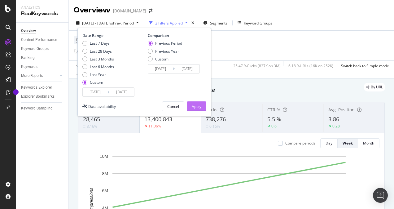
click at [198, 107] on div "Apply" at bounding box center [197, 106] width 10 height 5
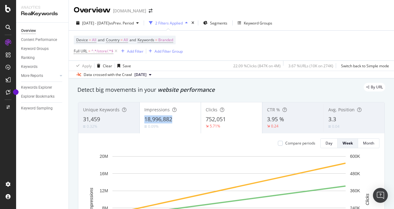
drag, startPoint x: 144, startPoint y: 119, endPoint x: 171, endPoint y: 120, distance: 27.3
click at [171, 120] on span "18,996,882" at bounding box center [158, 118] width 28 height 7
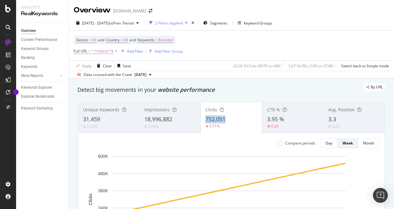
drag, startPoint x: 203, startPoint y: 117, endPoint x: 224, endPoint y: 118, distance: 20.8
click at [224, 118] on span "752,051" at bounding box center [215, 118] width 20 height 7
drag, startPoint x: 261, startPoint y: 117, endPoint x: 281, endPoint y: 119, distance: 19.6
click at [281, 119] on div "CTR % 3.95 % 0.24" at bounding box center [292, 118] width 61 height 28
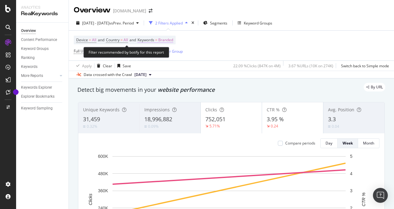
click at [172, 41] on span "Branded" at bounding box center [165, 40] width 15 height 9
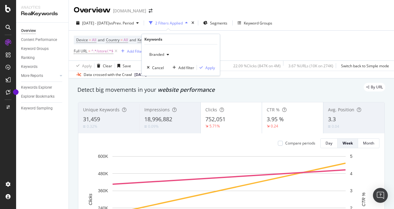
click at [153, 56] on span "Branded" at bounding box center [155, 54] width 17 height 5
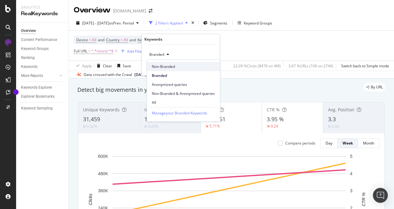
click at [167, 65] on span "Non-Branded" at bounding box center [183, 67] width 63 height 6
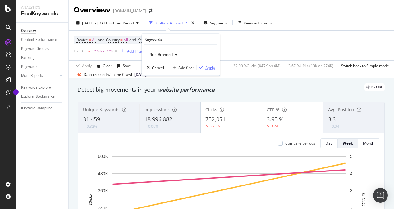
click at [210, 67] on div "Apply" at bounding box center [210, 67] width 10 height 5
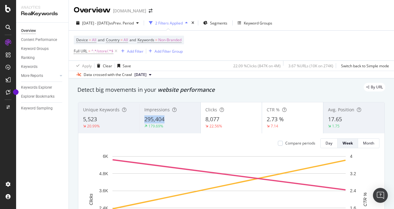
drag, startPoint x: 142, startPoint y: 117, endPoint x: 166, endPoint y: 120, distance: 24.3
click at [166, 120] on div "Impressions 295,404 179.69%" at bounding box center [169, 118] width 61 height 28
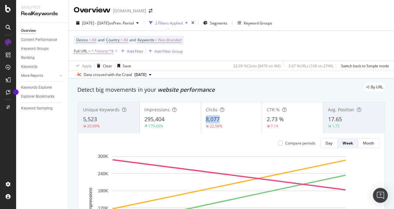
drag, startPoint x: 204, startPoint y: 120, endPoint x: 220, endPoint y: 120, distance: 15.5
click at [220, 120] on div "8,077" at bounding box center [232, 119] width 52 height 8
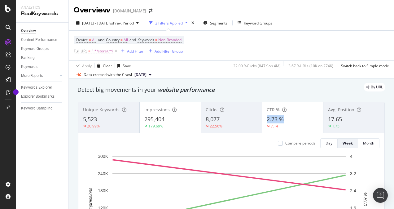
drag, startPoint x: 263, startPoint y: 117, endPoint x: 286, endPoint y: 120, distance: 23.2
click at [286, 120] on div "CTR % 2.73 % 7.14" at bounding box center [292, 118] width 61 height 28
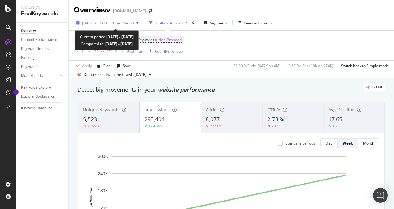
click at [109, 22] on span "[DATE] - [DATE]" at bounding box center [95, 22] width 27 height 5
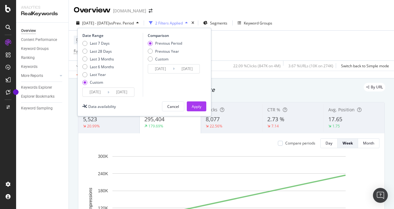
click at [116, 93] on input "[DATE]" at bounding box center [121, 92] width 25 height 9
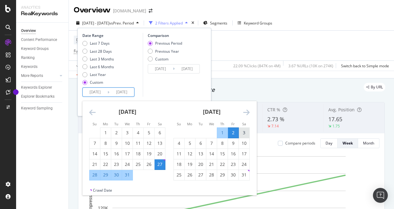
click at [246, 134] on div "3" at bounding box center [244, 132] width 11 height 6
type input "[DATE]"
click at [118, 92] on input "[DATE]" at bounding box center [121, 92] width 25 height 9
click at [243, 132] on div "3" at bounding box center [244, 132] width 11 height 6
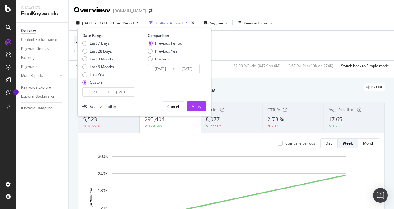
click at [98, 93] on input "[DATE]" at bounding box center [95, 92] width 25 height 9
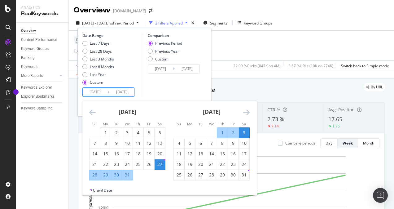
click at [243, 133] on div "3" at bounding box center [244, 132] width 11 height 6
type input "[DATE]"
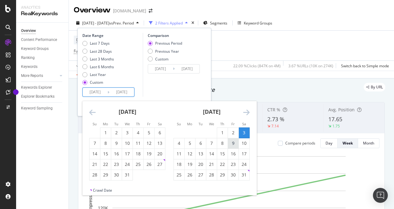
click at [234, 143] on div "9" at bounding box center [233, 143] width 11 height 6
type input "[DATE]"
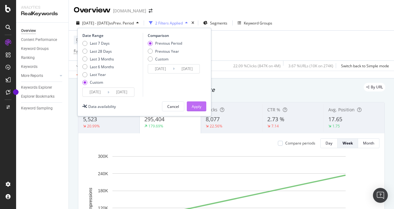
click at [201, 104] on div "Apply" at bounding box center [197, 106] width 10 height 5
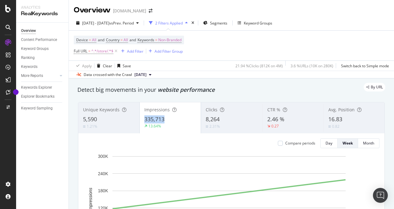
drag, startPoint x: 148, startPoint y: 120, endPoint x: 165, endPoint y: 120, distance: 17.3
click at [165, 120] on div "Impressions 335,713 13.64%" at bounding box center [170, 118] width 61 height 28
drag, startPoint x: 203, startPoint y: 117, endPoint x: 221, endPoint y: 122, distance: 17.9
click at [221, 122] on div "Clicks 8,264 2.31%" at bounding box center [231, 118] width 61 height 28
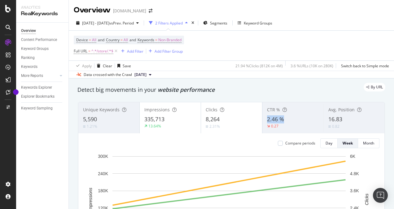
drag, startPoint x: 262, startPoint y: 119, endPoint x: 283, endPoint y: 118, distance: 21.1
click at [283, 118] on div "CTR % 2.46 % 0.27" at bounding box center [292, 118] width 61 height 28
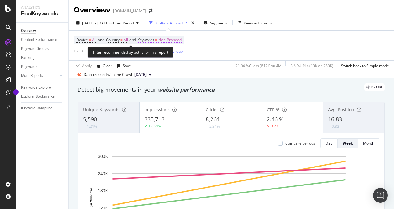
click at [168, 40] on span "Non-Branded" at bounding box center [169, 40] width 23 height 9
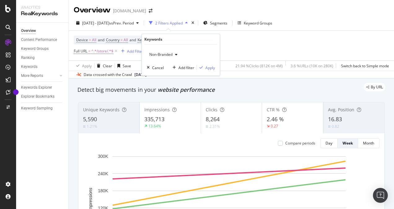
click at [169, 52] on span "Non-Branded" at bounding box center [160, 54] width 26 height 5
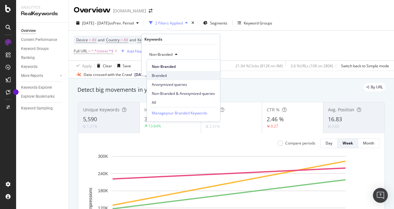
click at [163, 73] on span "Branded" at bounding box center [183, 76] width 63 height 6
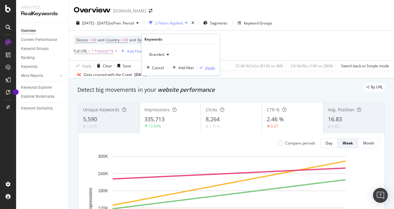
click at [205, 68] on div "button" at bounding box center [201, 68] width 8 height 4
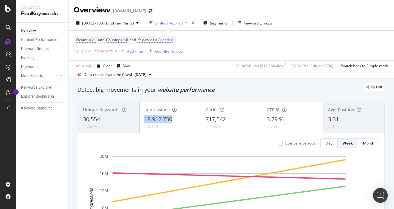
drag, startPoint x: 142, startPoint y: 120, endPoint x: 171, endPoint y: 121, distance: 28.5
click at [171, 121] on div "Impressions 18,912,750 0.44%" at bounding box center [170, 118] width 61 height 28
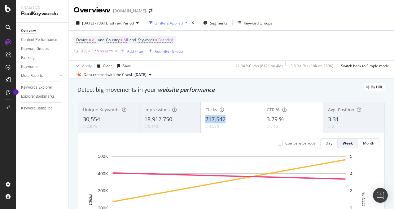
drag, startPoint x: 204, startPoint y: 120, endPoint x: 224, endPoint y: 122, distance: 20.0
click at [224, 122] on div "717,542" at bounding box center [231, 119] width 52 height 8
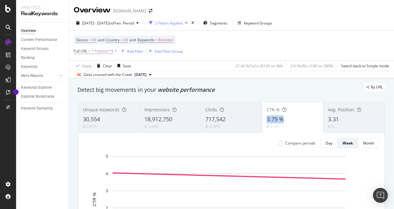
drag, startPoint x: 261, startPoint y: 120, endPoint x: 283, endPoint y: 119, distance: 22.0
click at [283, 119] on div "CTR % 3.79 % 0.16" at bounding box center [292, 118] width 61 height 28
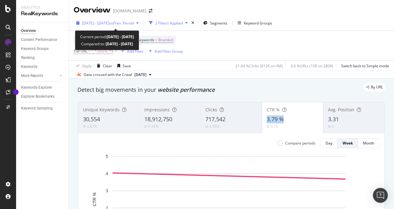
click at [109, 22] on span "[DATE] - [DATE]" at bounding box center [95, 22] width 27 height 5
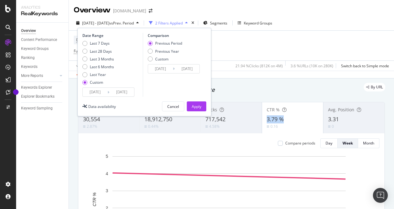
click at [98, 92] on input "[DATE]" at bounding box center [95, 92] width 25 height 9
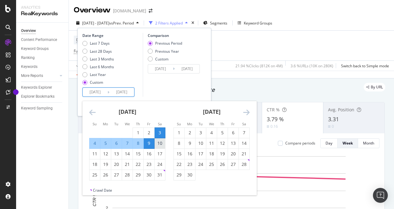
click at [156, 142] on div "10" at bounding box center [160, 143] width 11 height 6
type input "[DATE]"
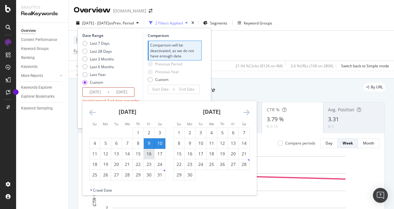
click at [151, 153] on div "16" at bounding box center [149, 154] width 11 height 6
type input "[DATE]"
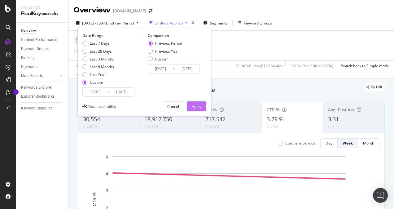
click at [196, 109] on div "Apply" at bounding box center [197, 106] width 10 height 9
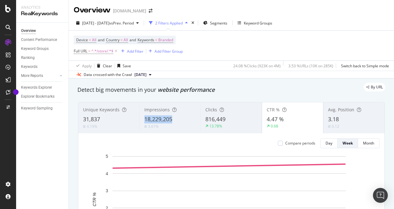
drag, startPoint x: 142, startPoint y: 120, endPoint x: 173, endPoint y: 121, distance: 31.0
click at [173, 121] on div "Impressions 18,229,205 3.61%" at bounding box center [169, 118] width 61 height 28
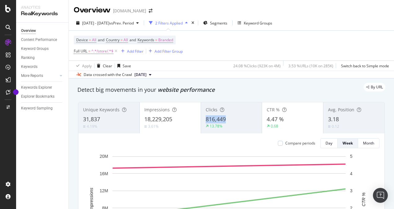
drag, startPoint x: 207, startPoint y: 120, endPoint x: 224, endPoint y: 121, distance: 17.1
click at [224, 121] on div "Clicks 816,449 13.78%" at bounding box center [231, 118] width 61 height 28
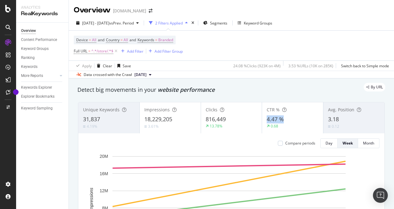
drag, startPoint x: 261, startPoint y: 121, endPoint x: 281, endPoint y: 120, distance: 19.8
click at [281, 120] on div "CTR % 4.47 % 0.68" at bounding box center [292, 118] width 61 height 28
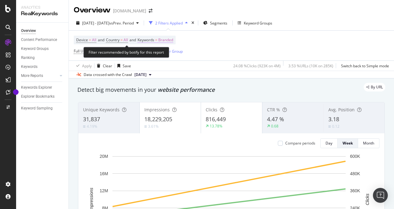
click at [167, 38] on span "Branded" at bounding box center [165, 40] width 15 height 9
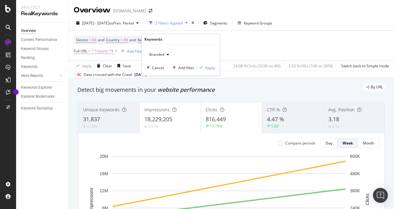
click at [162, 51] on div "Branded" at bounding box center [159, 54] width 25 height 9
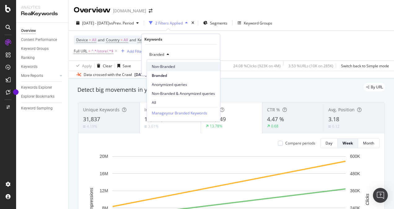
click at [166, 62] on div "Non-Branded" at bounding box center [183, 66] width 73 height 9
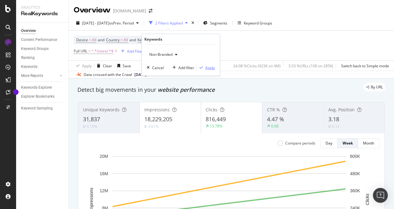
click at [210, 67] on div "Apply" at bounding box center [210, 67] width 10 height 5
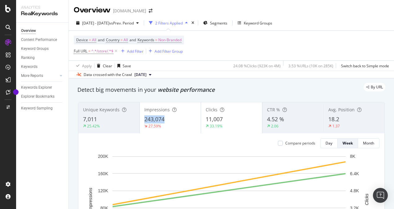
drag, startPoint x: 142, startPoint y: 118, endPoint x: 173, endPoint y: 120, distance: 31.4
click at [173, 120] on div "Impressions 243,074 27.59%" at bounding box center [170, 118] width 61 height 28
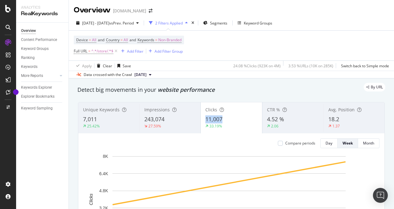
drag, startPoint x: 201, startPoint y: 120, endPoint x: 229, endPoint y: 120, distance: 28.8
click at [229, 120] on div "Clicks 11,007 33.19%" at bounding box center [231, 118] width 61 height 28
drag, startPoint x: 261, startPoint y: 120, endPoint x: 282, endPoint y: 120, distance: 21.1
click at [282, 120] on div "CTR % 4.52 % 2.06" at bounding box center [292, 118] width 61 height 28
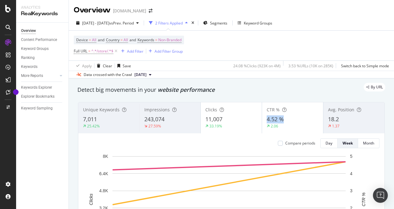
drag, startPoint x: 260, startPoint y: 118, endPoint x: 282, endPoint y: 120, distance: 22.4
click at [282, 120] on div "CTR % 4.52 % 2.06" at bounding box center [292, 118] width 61 height 28
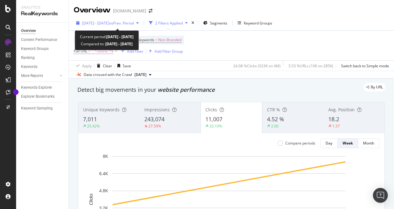
click at [109, 24] on span "[DATE] - [DATE]" at bounding box center [95, 22] width 27 height 5
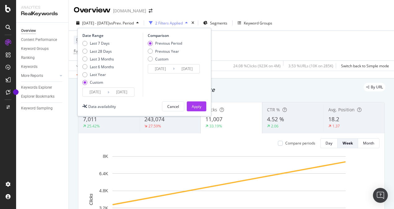
click at [93, 94] on input "[DATE]" at bounding box center [95, 92] width 25 height 9
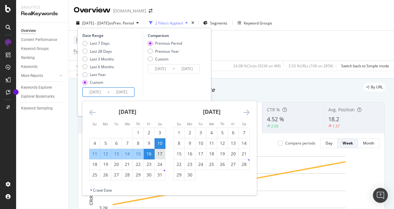
click at [160, 153] on div "17" at bounding box center [160, 154] width 11 height 6
type input "[DATE]"
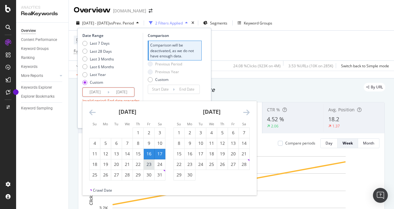
click at [151, 164] on div "23" at bounding box center [149, 164] width 11 height 6
type input "[DATE]"
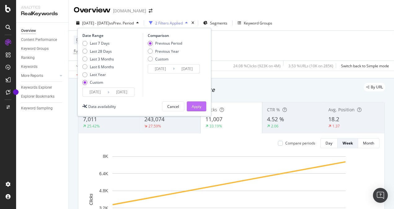
click at [200, 105] on div "Apply" at bounding box center [197, 106] width 10 height 5
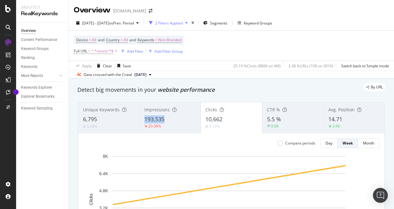
drag, startPoint x: 140, startPoint y: 119, endPoint x: 168, endPoint y: 118, distance: 27.9
click at [168, 118] on div "Impressions 193,535 20.38%" at bounding box center [169, 118] width 61 height 28
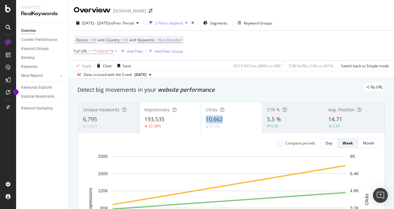
drag, startPoint x: 202, startPoint y: 118, endPoint x: 225, endPoint y: 120, distance: 23.1
click at [225, 120] on div "Clicks 10,662 3.13%" at bounding box center [231, 118] width 61 height 28
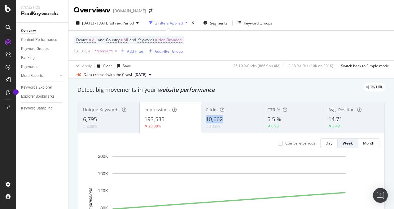
drag, startPoint x: 203, startPoint y: 119, endPoint x: 225, endPoint y: 117, distance: 21.5
click at [225, 117] on div "Clicks 10,662 3.13%" at bounding box center [231, 118] width 61 height 28
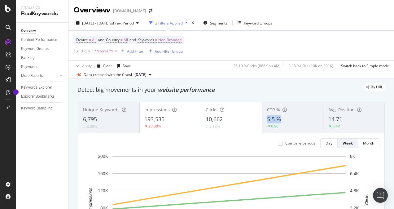
drag, startPoint x: 261, startPoint y: 120, endPoint x: 278, endPoint y: 119, distance: 17.0
click at [278, 119] on div "CTR % 5.5 % 0.98" at bounding box center [292, 118] width 61 height 28
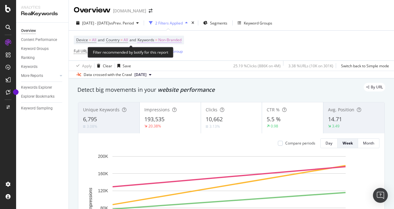
click at [178, 39] on span "Non-Branded" at bounding box center [169, 40] width 23 height 9
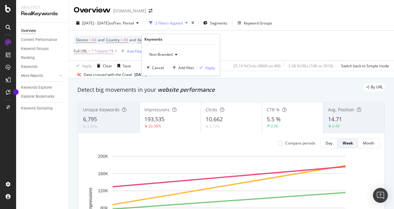
click at [153, 52] on span "Non-Branded" at bounding box center [160, 54] width 26 height 5
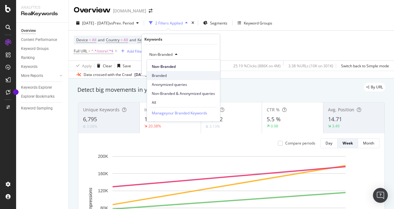
click at [161, 74] on span "Branded" at bounding box center [183, 76] width 63 height 6
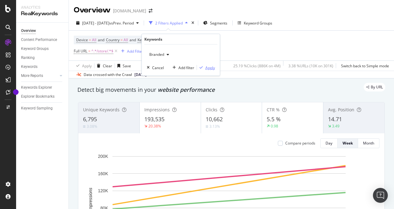
click at [210, 66] on div "Apply" at bounding box center [210, 67] width 10 height 5
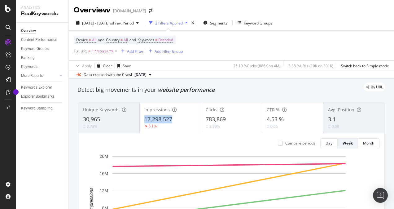
drag, startPoint x: 140, startPoint y: 120, endPoint x: 172, endPoint y: 118, distance: 32.0
click at [172, 118] on div "Impressions 17,298,527 5.1%" at bounding box center [170, 118] width 61 height 28
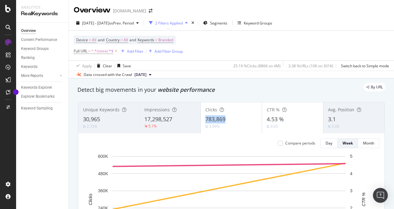
drag, startPoint x: 203, startPoint y: 119, endPoint x: 225, endPoint y: 120, distance: 22.3
click at [225, 120] on div "Clicks 783,869 3.99%" at bounding box center [231, 118] width 61 height 28
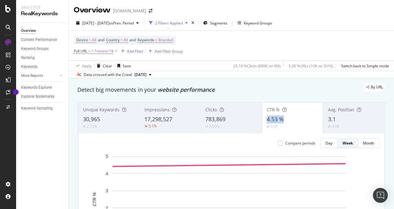
drag, startPoint x: 263, startPoint y: 118, endPoint x: 290, endPoint y: 118, distance: 27.3
click at [290, 118] on div "CTR % 4.53 % 0.05" at bounding box center [292, 118] width 61 height 28
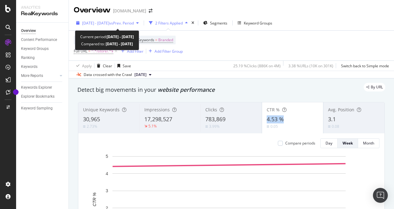
click at [109, 22] on span "[DATE] - [DATE]" at bounding box center [95, 22] width 27 height 5
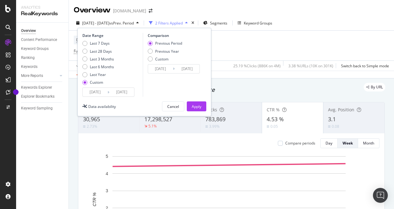
click at [99, 92] on input "[DATE]" at bounding box center [95, 92] width 25 height 9
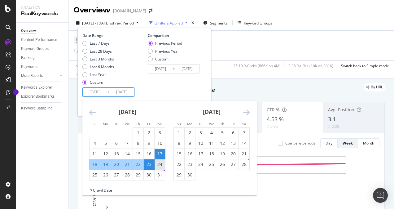
click at [163, 164] on div "24" at bounding box center [160, 164] width 11 height 6
type input "[DATE]"
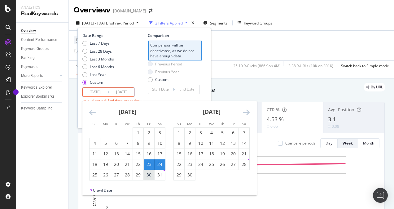
click at [150, 173] on div "30" at bounding box center [149, 175] width 11 height 6
type input "[DATE]"
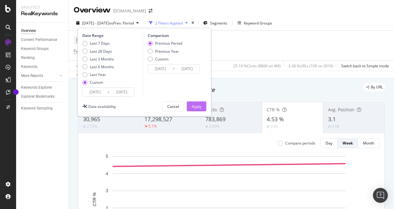
click at [200, 105] on div "Apply" at bounding box center [197, 106] width 10 height 5
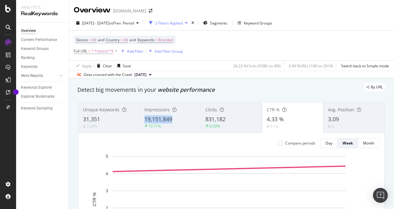
drag, startPoint x: 142, startPoint y: 120, endPoint x: 171, endPoint y: 121, distance: 29.2
click at [171, 121] on div "Impressions 19,151,849 10.71%" at bounding box center [169, 118] width 61 height 28
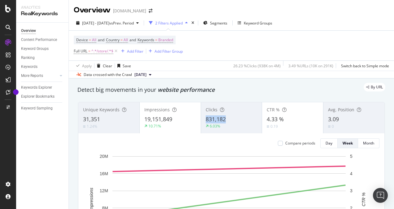
drag, startPoint x: 214, startPoint y: 121, endPoint x: 225, endPoint y: 121, distance: 11.8
click at [225, 121] on div "Clicks 831,182 6.03%" at bounding box center [231, 118] width 61 height 28
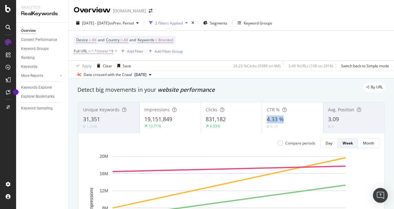
drag, startPoint x: 264, startPoint y: 120, endPoint x: 283, endPoint y: 121, distance: 18.7
click at [283, 121] on div "4.33 %" at bounding box center [293, 119] width 52 height 8
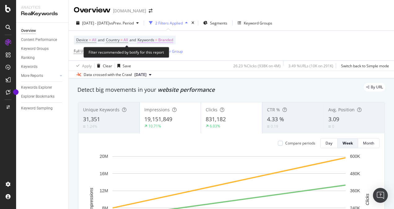
click at [172, 37] on span "Branded" at bounding box center [165, 40] width 15 height 9
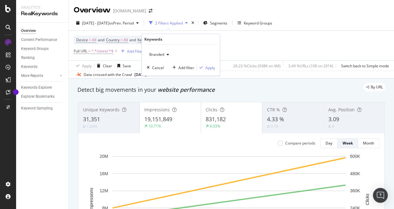
click at [162, 50] on div "Branded" at bounding box center [159, 54] width 25 height 9
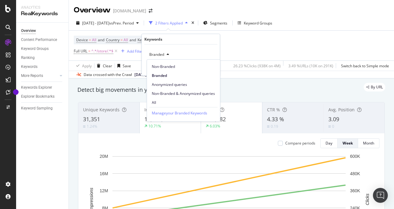
click at [165, 66] on span "Non-Branded" at bounding box center [183, 67] width 63 height 6
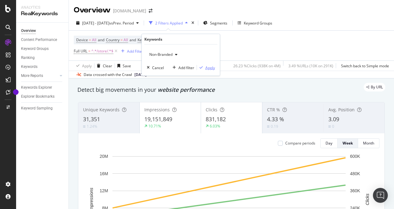
click at [214, 68] on div "Apply" at bounding box center [210, 67] width 10 height 5
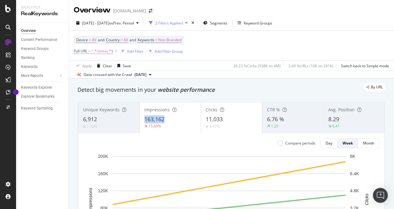
drag, startPoint x: 157, startPoint y: 120, endPoint x: 168, endPoint y: 119, distance: 11.2
click at [168, 119] on div "Impressions 163,162 15.69%" at bounding box center [170, 118] width 61 height 28
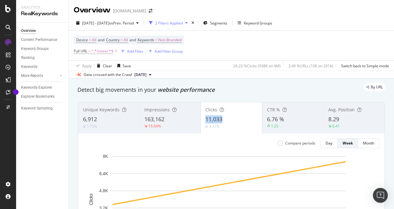
drag, startPoint x: 203, startPoint y: 118, endPoint x: 223, endPoint y: 119, distance: 20.4
click at [223, 119] on div "Clicks 11,033 3.47%" at bounding box center [231, 118] width 61 height 28
drag, startPoint x: 262, startPoint y: 119, endPoint x: 283, endPoint y: 121, distance: 21.1
click at [283, 121] on div "CTR % 6.76 % 1.25" at bounding box center [292, 118] width 61 height 28
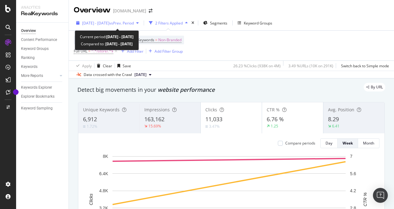
click at [131, 20] on span "vs Prev. Period" at bounding box center [121, 22] width 24 height 5
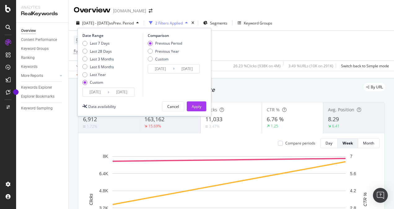
click at [117, 94] on input "[DATE]" at bounding box center [121, 92] width 25 height 9
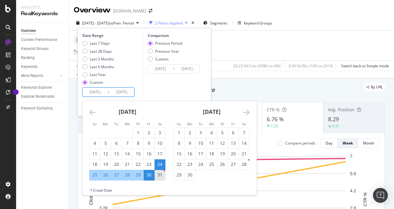
click at [160, 175] on div "31" at bounding box center [160, 175] width 11 height 6
type input "[DATE]"
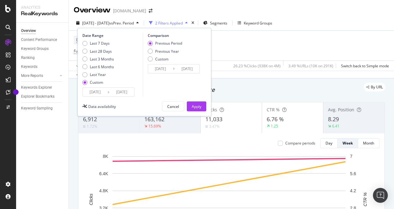
click at [97, 93] on input "[DATE]" at bounding box center [95, 92] width 25 height 9
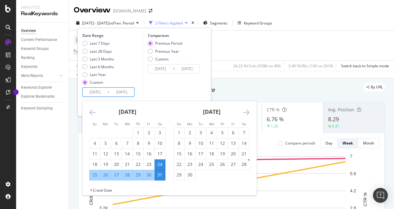
click at [160, 175] on div "31" at bounding box center [160, 175] width 11 height 6
type input "[DATE]"
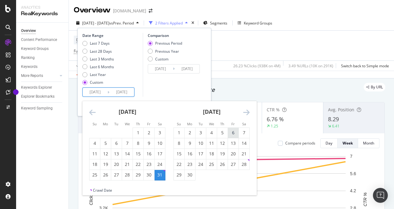
click at [234, 133] on div "6" at bounding box center [233, 132] width 11 height 6
type input "[DATE]"
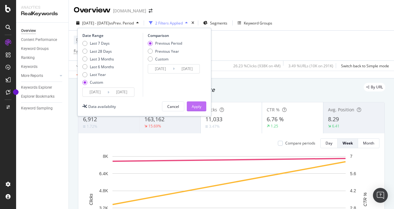
click at [201, 109] on div "Apply" at bounding box center [197, 106] width 10 height 9
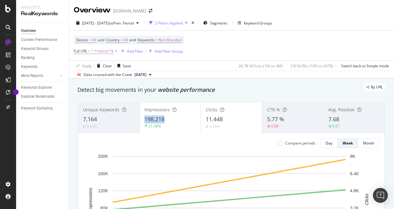
drag, startPoint x: 142, startPoint y: 119, endPoint x: 166, endPoint y: 121, distance: 23.9
click at [166, 121] on div "Impressions 198,218 21.48%" at bounding box center [170, 118] width 61 height 28
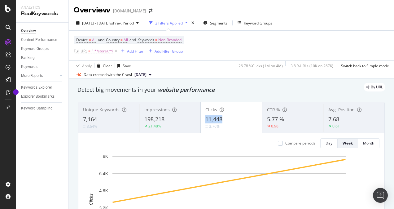
drag, startPoint x: 202, startPoint y: 119, endPoint x: 221, endPoint y: 119, distance: 18.9
click at [221, 119] on div "Clicks 11,448 3.76%" at bounding box center [231, 118] width 61 height 28
drag, startPoint x: 276, startPoint y: 122, endPoint x: 282, endPoint y: 123, distance: 6.0
click at [282, 123] on div "CTR % 5.77 % 0.98" at bounding box center [292, 118] width 61 height 28
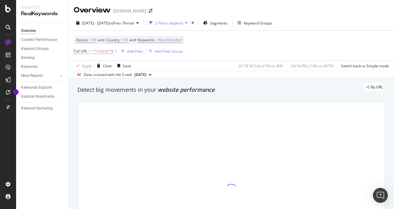
click at [282, 123] on div at bounding box center [231, 189] width 306 height 175
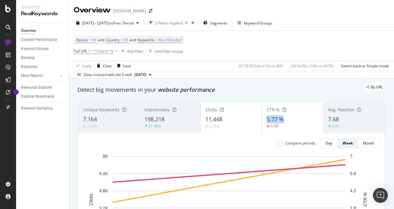
drag, startPoint x: 264, startPoint y: 118, endPoint x: 281, endPoint y: 118, distance: 16.1
click at [281, 118] on span "5.77 %" at bounding box center [275, 118] width 17 height 7
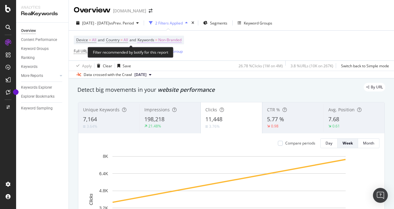
click at [163, 41] on span "Non-Branded" at bounding box center [169, 40] width 23 height 9
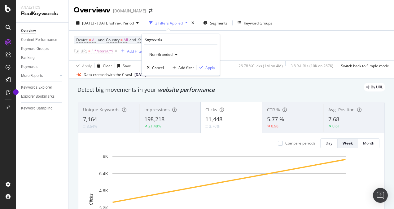
click at [173, 53] on div "button" at bounding box center [176, 55] width 7 height 4
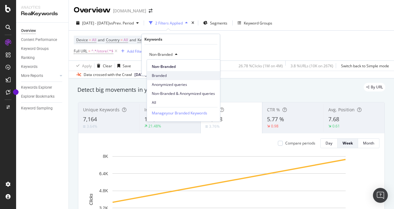
click at [163, 74] on span "Branded" at bounding box center [183, 76] width 63 height 6
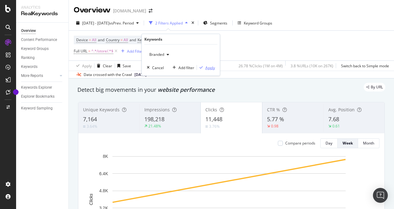
click at [204, 69] on div "Apply" at bounding box center [206, 68] width 18 height 6
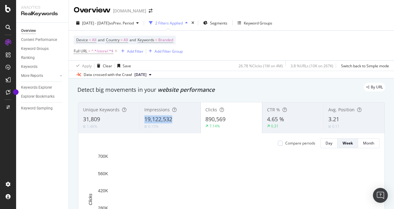
drag, startPoint x: 140, startPoint y: 118, endPoint x: 176, endPoint y: 120, distance: 36.0
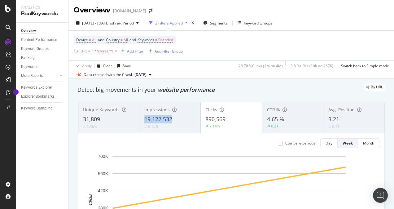
click at [176, 120] on div "Impressions 19,122,532 0.15%" at bounding box center [169, 118] width 61 height 28
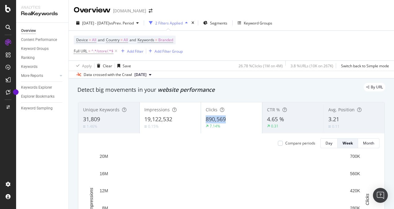
drag, startPoint x: 211, startPoint y: 120, endPoint x: 227, endPoint y: 121, distance: 16.2
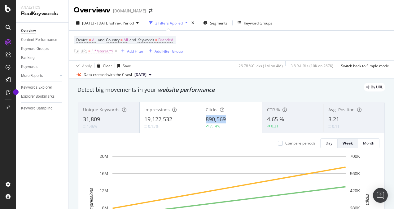
click at [227, 121] on div "890,569" at bounding box center [232, 119] width 52 height 8
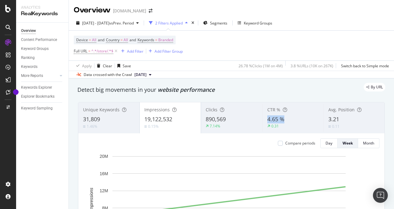
drag, startPoint x: 260, startPoint y: 121, endPoint x: 285, endPoint y: 121, distance: 25.1
click at [285, 121] on div "CTR % 4.65 % 0.31" at bounding box center [292, 118] width 61 height 28
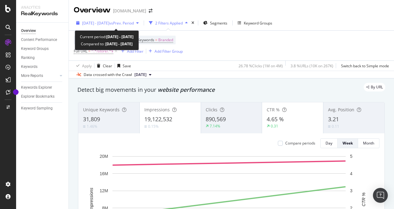
click at [104, 20] on div "[DATE] - [DATE] vs Prev. Period" at bounding box center [108, 22] width 68 height 9
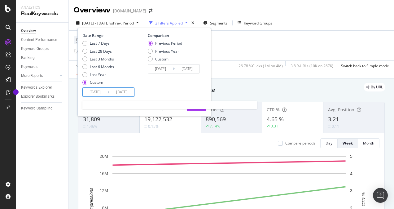
click at [127, 90] on input "[DATE]" at bounding box center [121, 92] width 25 height 9
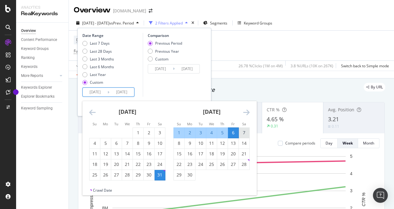
click at [242, 133] on div "7" at bounding box center [244, 132] width 11 height 6
type input "[DATE]"
click at [98, 91] on input "[DATE]" at bounding box center [95, 92] width 25 height 9
click at [242, 131] on div "7" at bounding box center [244, 132] width 11 height 6
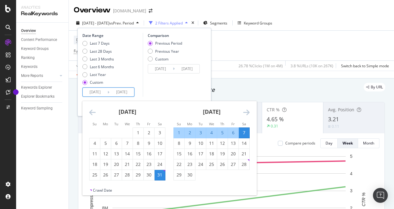
type input "[DATE]"
click at [235, 142] on div "13" at bounding box center [233, 143] width 11 height 6
type input "[DATE]"
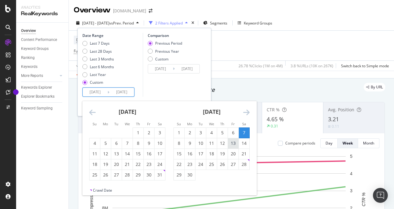
type input "[DATE]"
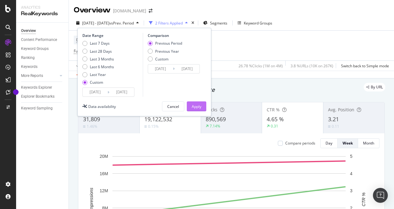
click at [197, 104] on div "Apply" at bounding box center [197, 106] width 10 height 5
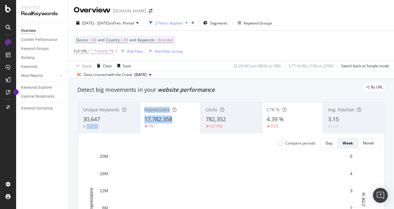
click at [174, 119] on div "Unique Keywords 30,647 3.65% Impressions 17,782,358 7% Clicks 782,352 12.15% CT…" at bounding box center [231, 117] width 306 height 31
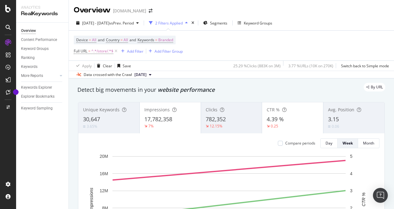
drag, startPoint x: 174, startPoint y: 119, endPoint x: 280, endPoint y: 90, distance: 110.4
click at [280, 90] on div "By URL" at bounding box center [228, 87] width 314 height 9
drag, startPoint x: 142, startPoint y: 119, endPoint x: 175, endPoint y: 119, distance: 32.2
click at [175, 119] on div "Impressions 17,782,358 7%" at bounding box center [170, 118] width 61 height 28
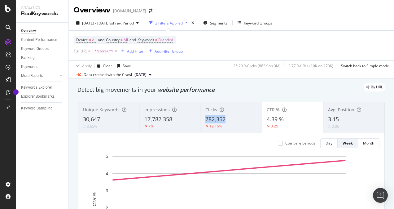
drag, startPoint x: 201, startPoint y: 119, endPoint x: 225, endPoint y: 120, distance: 24.2
click at [225, 120] on div "Clicks 782,352 12.15%" at bounding box center [230, 118] width 61 height 28
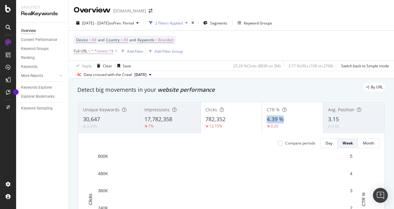
drag, startPoint x: 261, startPoint y: 116, endPoint x: 283, endPoint y: 118, distance: 21.8
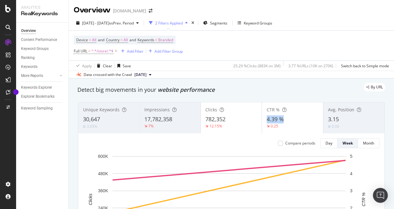
click at [283, 118] on div "CTR % 4.39 % 0.25" at bounding box center [292, 118] width 61 height 28
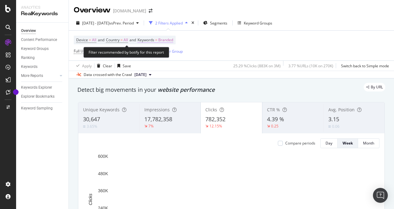
click at [168, 40] on span "Branded" at bounding box center [165, 40] width 15 height 9
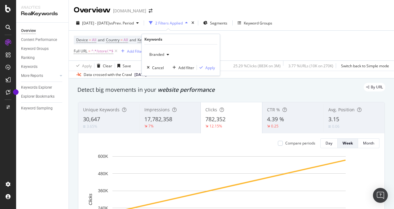
click at [164, 56] on span "Branded" at bounding box center [155, 54] width 17 height 5
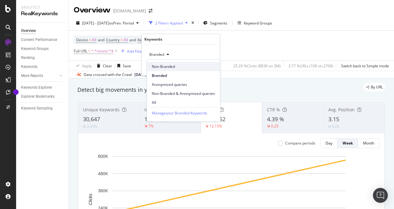
click at [165, 66] on span "Non-Branded" at bounding box center [183, 67] width 63 height 6
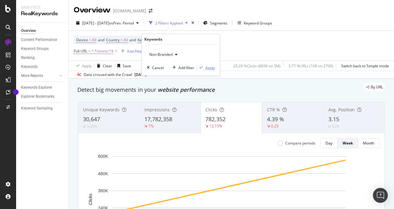
click at [207, 68] on div "Apply" at bounding box center [210, 67] width 10 height 5
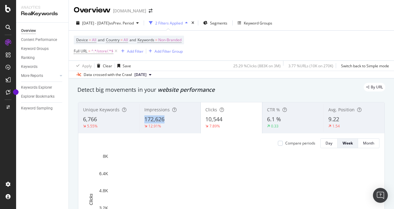
drag, startPoint x: 143, startPoint y: 118, endPoint x: 164, endPoint y: 120, distance: 20.6
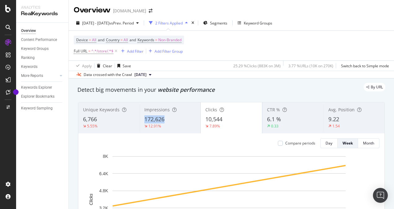
click at [164, 120] on span "172,626" at bounding box center [154, 118] width 20 height 7
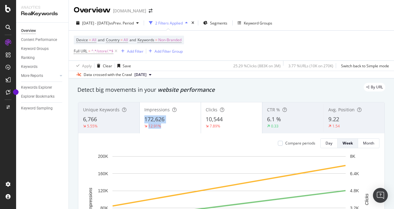
drag, startPoint x: 142, startPoint y: 119, endPoint x: 168, endPoint y: 123, distance: 26.3
click at [168, 123] on div "Impressions 172,626 12.91%" at bounding box center [170, 118] width 61 height 28
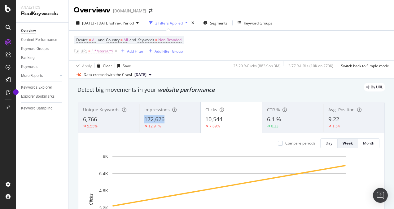
drag, startPoint x: 143, startPoint y: 120, endPoint x: 165, endPoint y: 121, distance: 22.3
click at [165, 121] on div "172,626" at bounding box center [169, 119] width 51 height 8
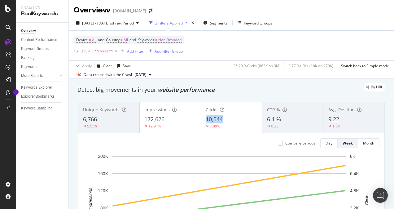
drag, startPoint x: 203, startPoint y: 120, endPoint x: 227, endPoint y: 118, distance: 23.9
click at [227, 118] on div "Clicks 10,544 7.89%" at bounding box center [231, 118] width 61 height 28
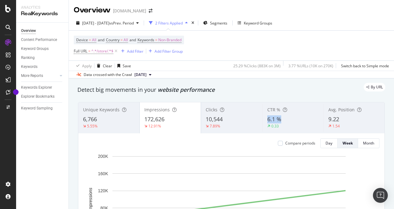
drag, startPoint x: 262, startPoint y: 120, endPoint x: 281, endPoint y: 120, distance: 18.9
click at [281, 120] on div "CTR % 6.1 % 0.33" at bounding box center [292, 118] width 61 height 28
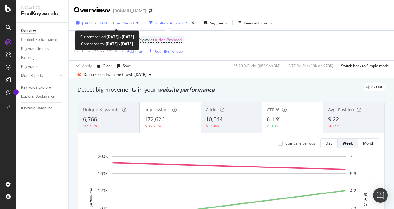
click at [134, 21] on span "vs Prev. Period" at bounding box center [121, 22] width 24 height 5
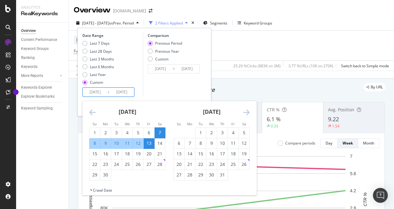
click at [127, 91] on input "[DATE]" at bounding box center [121, 92] width 25 height 9
click at [99, 91] on input "[DATE]" at bounding box center [95, 92] width 25 height 9
click at [159, 143] on div "14" at bounding box center [160, 143] width 11 height 6
type input "[DATE]"
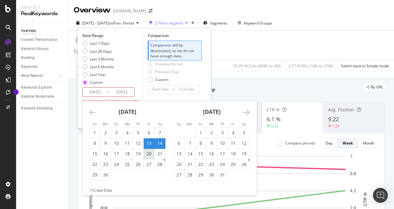
click at [152, 153] on div "20" at bounding box center [149, 154] width 11 height 6
type input "[DATE]"
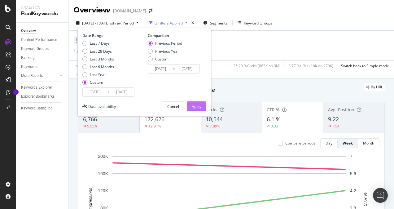
click at [196, 105] on div "Apply" at bounding box center [197, 106] width 10 height 5
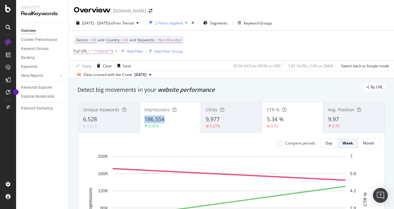
drag, startPoint x: 141, startPoint y: 118, endPoint x: 172, endPoint y: 73, distance: 54.3
click at [172, 120] on div "Impressions 186,554 8.06%" at bounding box center [170, 118] width 61 height 28
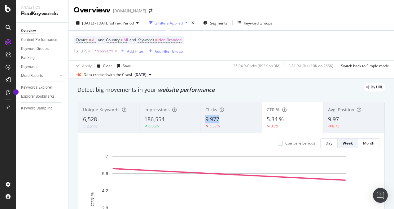
drag, startPoint x: 202, startPoint y: 119, endPoint x: 219, endPoint y: 119, distance: 16.7
click at [219, 119] on div "Clicks 9,977 5.37%" at bounding box center [230, 118] width 61 height 28
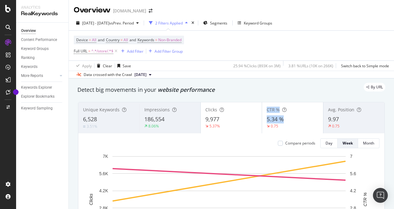
drag, startPoint x: 262, startPoint y: 113, endPoint x: 282, endPoint y: 119, distance: 21.2
click at [282, 119] on div "CTR % 5.34 % 0.75" at bounding box center [292, 118] width 61 height 28
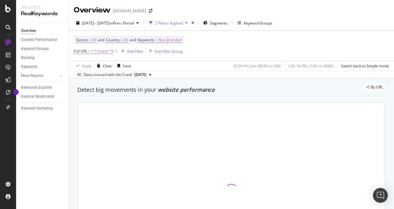
click at [260, 84] on div "By URL" at bounding box center [228, 87] width 314 height 9
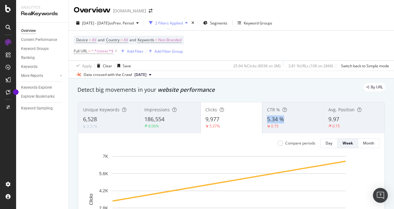
drag, startPoint x: 262, startPoint y: 121, endPoint x: 281, endPoint y: 121, distance: 19.2
click at [281, 121] on div "CTR % 5.34 % 0.75" at bounding box center [292, 118] width 61 height 28
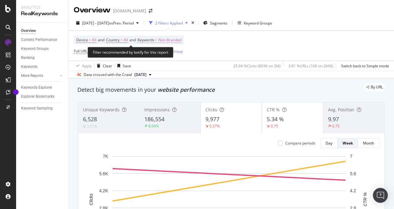
click at [177, 41] on span "Non-Branded" at bounding box center [169, 40] width 23 height 9
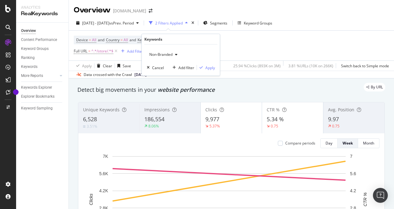
click at [169, 55] on span "Non-Branded" at bounding box center [160, 54] width 26 height 5
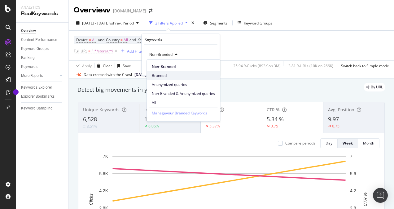
click at [162, 74] on span "Branded" at bounding box center [183, 76] width 63 height 6
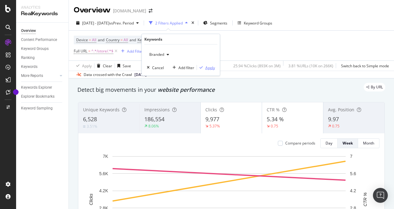
click at [208, 68] on div "Apply" at bounding box center [210, 67] width 10 height 5
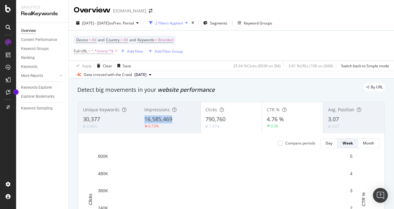
drag, startPoint x: 143, startPoint y: 118, endPoint x: 176, endPoint y: 119, distance: 33.5
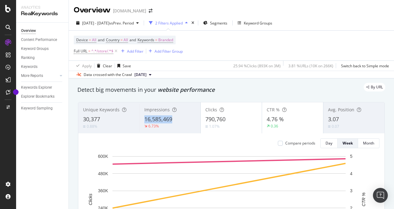
click at [176, 119] on div "Impressions 16,585,469 6.73%" at bounding box center [169, 118] width 61 height 28
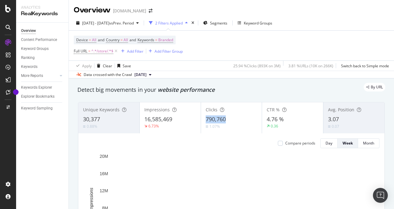
drag, startPoint x: 202, startPoint y: 116, endPoint x: 227, endPoint y: 119, distance: 25.2
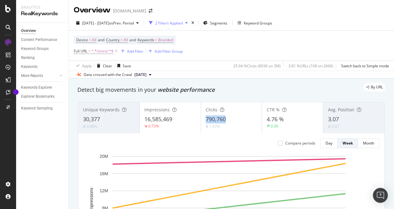
click at [227, 119] on div "Clicks 790,760 1.07%" at bounding box center [231, 118] width 61 height 28
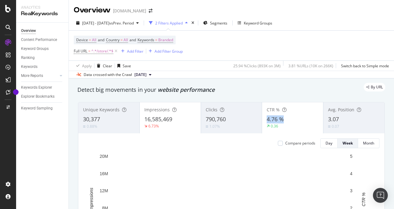
drag, startPoint x: 264, startPoint y: 118, endPoint x: 283, endPoint y: 120, distance: 19.6
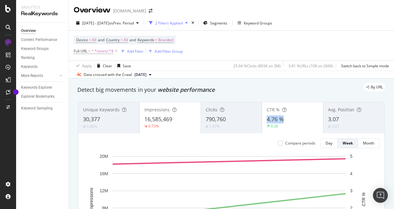
click at [283, 120] on div "CTR % 4.76 % 0.36" at bounding box center [292, 118] width 61 height 28
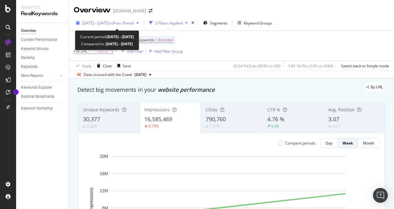
click at [109, 23] on span "[DATE] - [DATE]" at bounding box center [95, 22] width 27 height 5
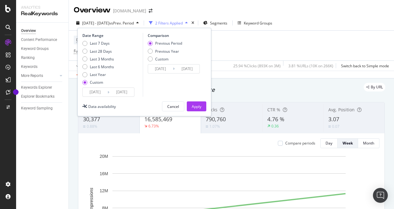
click at [99, 91] on input "[DATE]" at bounding box center [95, 92] width 25 height 9
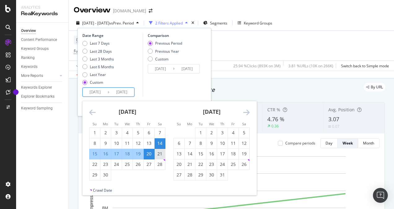
click at [159, 153] on div "21" at bounding box center [160, 154] width 11 height 6
type input "[DATE]"
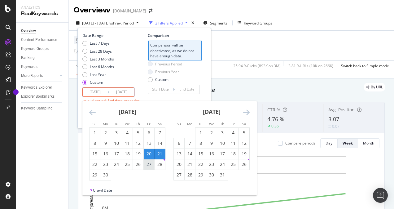
click at [149, 164] on div "27" at bounding box center [149, 164] width 11 height 6
type input "[DATE]"
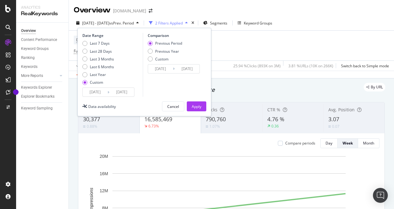
click at [201, 107] on button "Apply" at bounding box center [197, 106] width 20 height 10
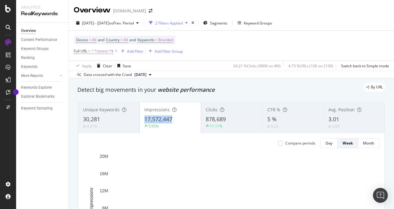
drag, startPoint x: 140, startPoint y: 120, endPoint x: 178, endPoint y: 121, distance: 37.5
click at [178, 121] on div "Impressions 17,572,447 5.95%" at bounding box center [170, 118] width 61 height 28
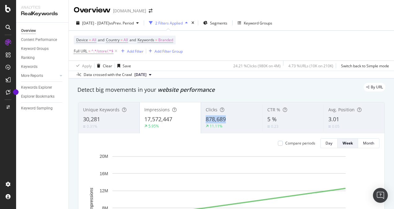
drag, startPoint x: 203, startPoint y: 120, endPoint x: 225, endPoint y: 120, distance: 22.3
click at [225, 120] on div "Clicks 878,689 11.11%" at bounding box center [231, 118] width 61 height 28
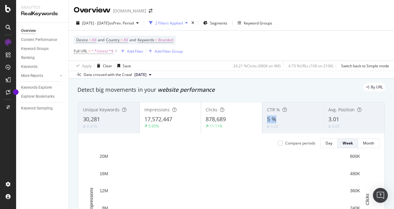
drag, startPoint x: 261, startPoint y: 119, endPoint x: 280, endPoint y: 120, distance: 18.6
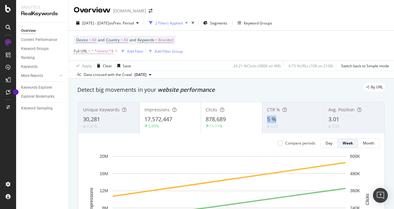
click at [280, 120] on div "CTR % 5 % 0.23" at bounding box center [292, 118] width 61 height 28
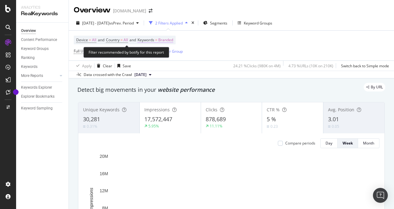
click at [167, 39] on span "Branded" at bounding box center [165, 40] width 15 height 9
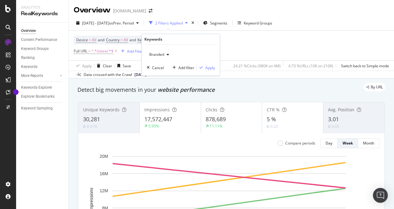
click at [147, 58] on div "Branded" at bounding box center [159, 54] width 25 height 9
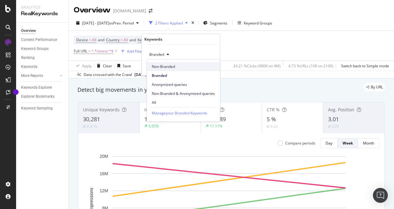
click at [166, 67] on span "Non-Branded" at bounding box center [183, 67] width 63 height 6
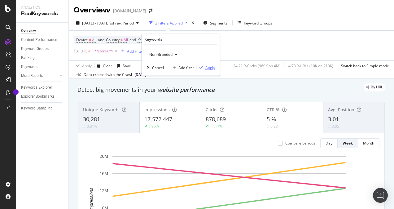
click at [212, 68] on div "Apply" at bounding box center [210, 67] width 10 height 5
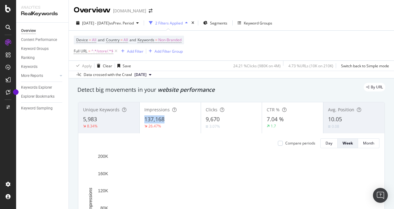
drag, startPoint x: 142, startPoint y: 119, endPoint x: 166, endPoint y: 122, distance: 24.0
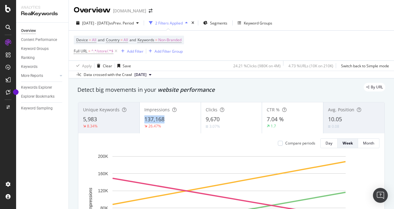
click at [166, 122] on div "Impressions 137,168 26.47%" at bounding box center [170, 118] width 61 height 28
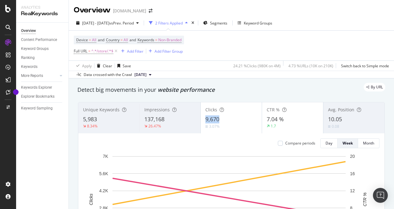
drag, startPoint x: 202, startPoint y: 120, endPoint x: 222, endPoint y: 121, distance: 19.9
click at [222, 121] on div "Clicks 9,670 3.07%" at bounding box center [231, 118] width 61 height 28
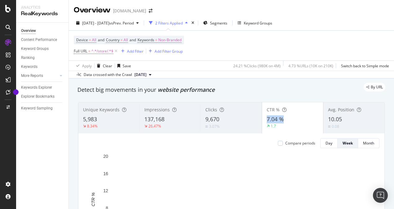
drag, startPoint x: 272, startPoint y: 119, endPoint x: 282, endPoint y: 120, distance: 10.0
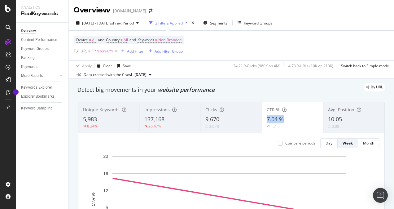
click at [282, 120] on div "7.04 %" at bounding box center [293, 119] width 52 height 8
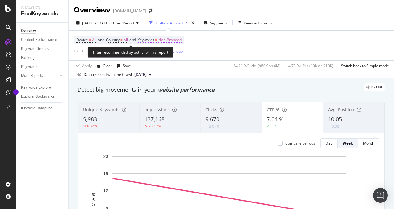
click at [175, 41] on span "Non-Branded" at bounding box center [169, 40] width 23 height 9
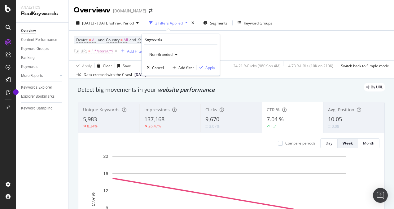
click at [160, 56] on span "Non-Branded" at bounding box center [160, 54] width 26 height 5
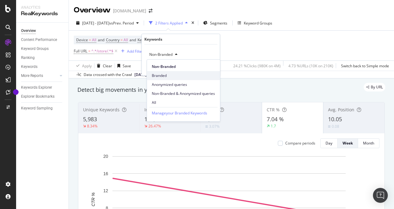
click at [161, 76] on span "Branded" at bounding box center [183, 76] width 63 height 6
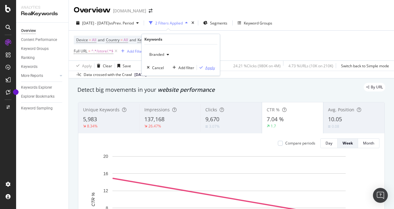
click at [209, 67] on div "Apply" at bounding box center [210, 67] width 10 height 5
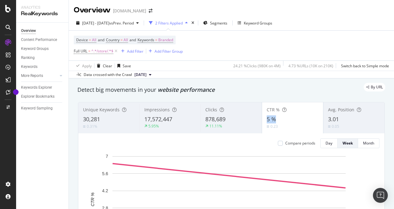
drag, startPoint x: 268, startPoint y: 119, endPoint x: 273, endPoint y: 120, distance: 5.1
click at [273, 120] on div "5 %" at bounding box center [293, 119] width 52 height 8
